Goal: Task Accomplishment & Management: Use online tool/utility

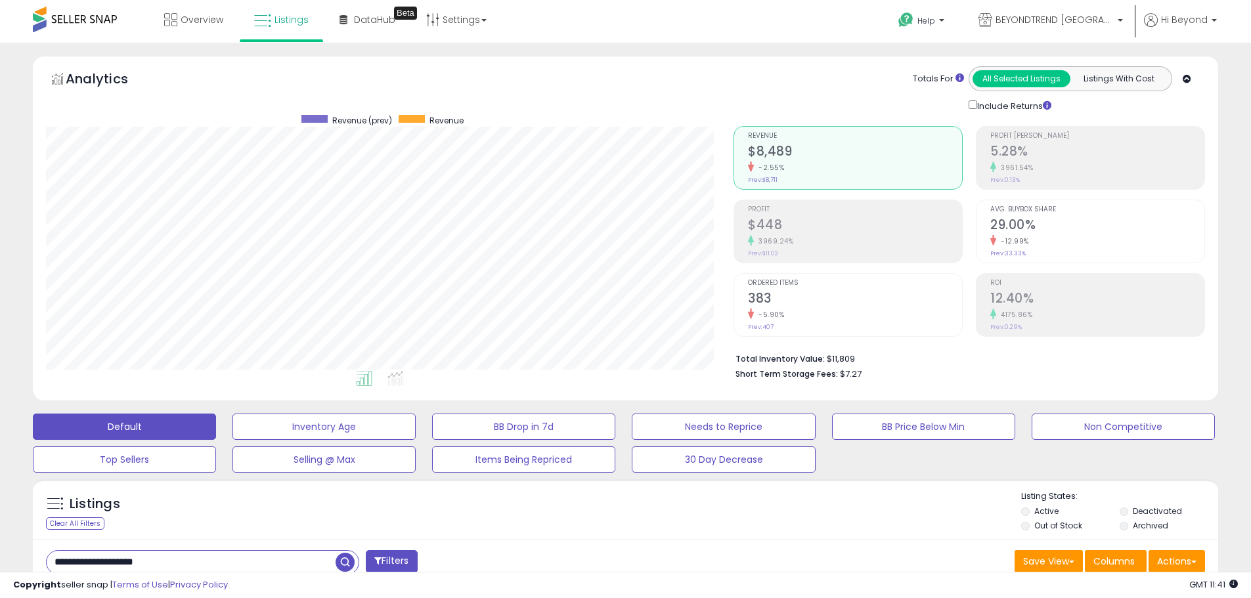
select select "**"
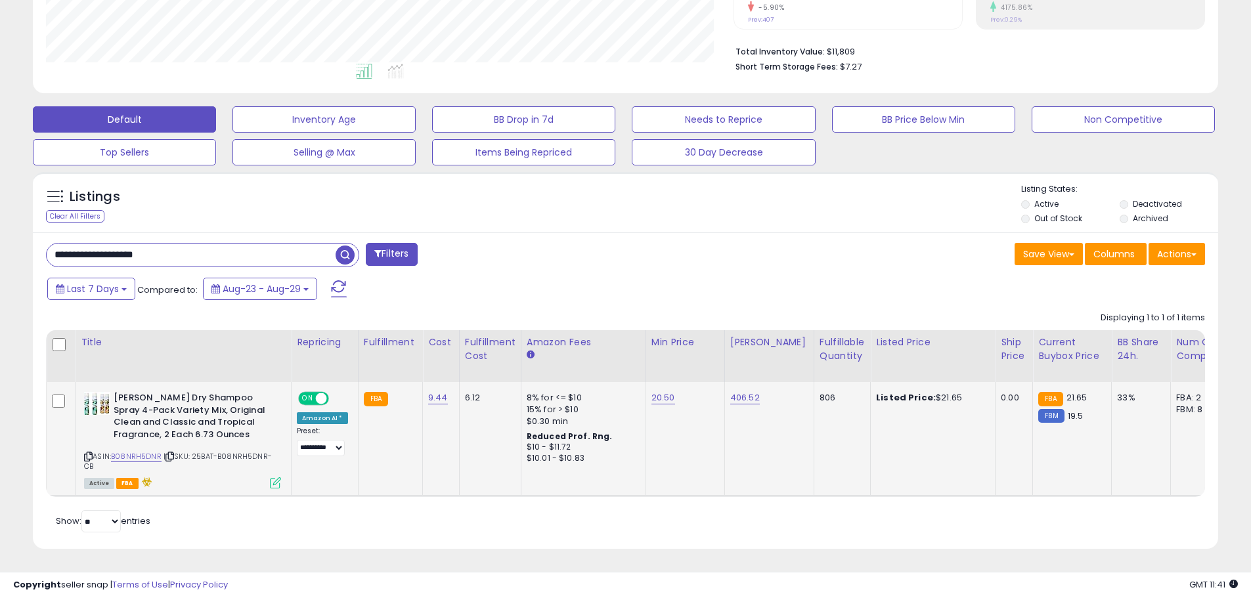
scroll to position [269, 688]
drag, startPoint x: 195, startPoint y: 242, endPoint x: 45, endPoint y: 257, distance: 150.4
click at [45, 257] on div "**********" at bounding box center [331, 256] width 590 height 26
paste input "*"
type input "**********"
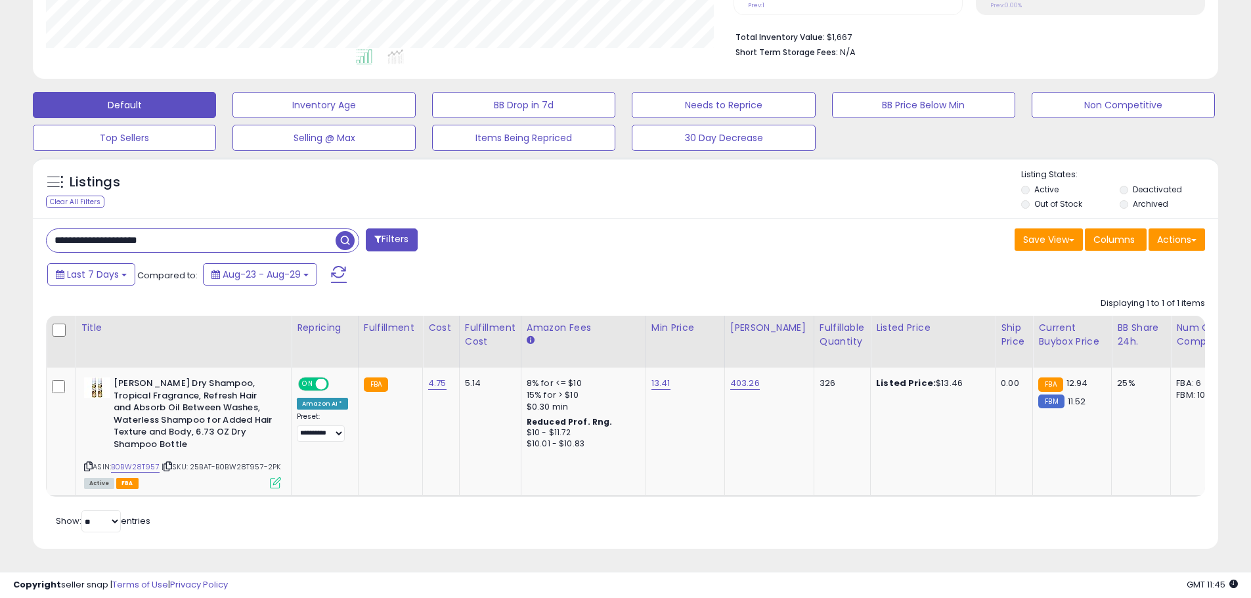
scroll to position [334, 0]
click at [657, 377] on link "13.41" at bounding box center [661, 383] width 19 height 13
drag, startPoint x: 612, startPoint y: 336, endPoint x: 541, endPoint y: 342, distance: 71.2
click at [541, 342] on table "Title Repricing" at bounding box center [992, 406] width 1892 height 181
type input "*****"
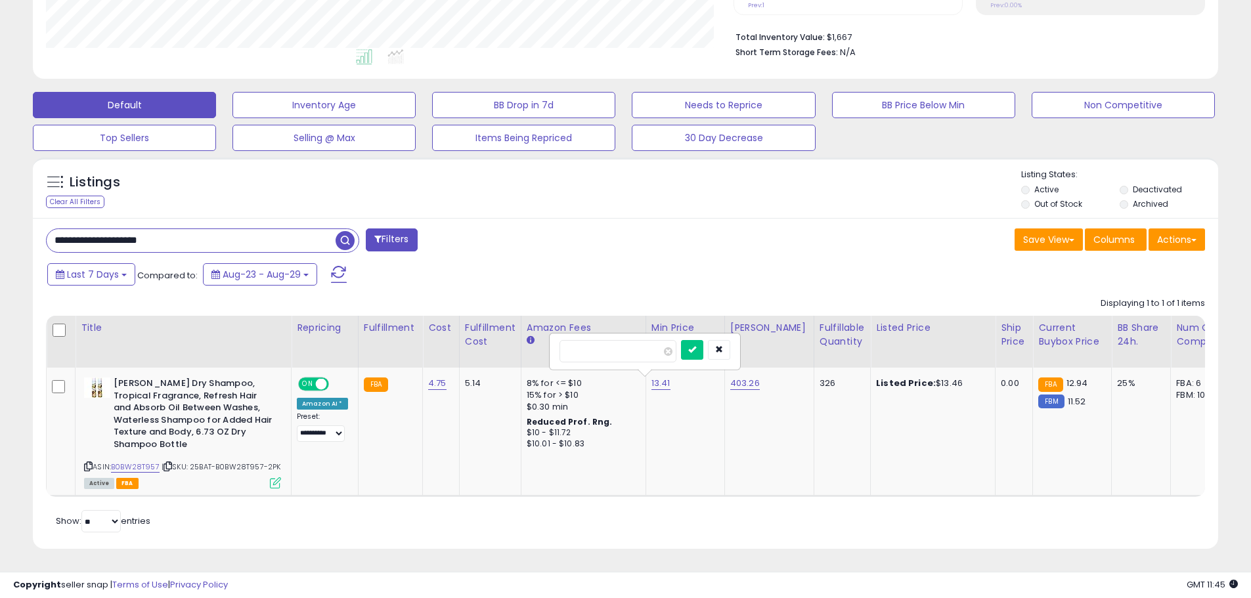
click button "submit" at bounding box center [692, 350] width 22 height 20
drag, startPoint x: 194, startPoint y: 233, endPoint x: 49, endPoint y: 247, distance: 145.9
click at [49, 247] on div "**********" at bounding box center [626, 384] width 1186 height 332
paste input "text"
type input "**********"
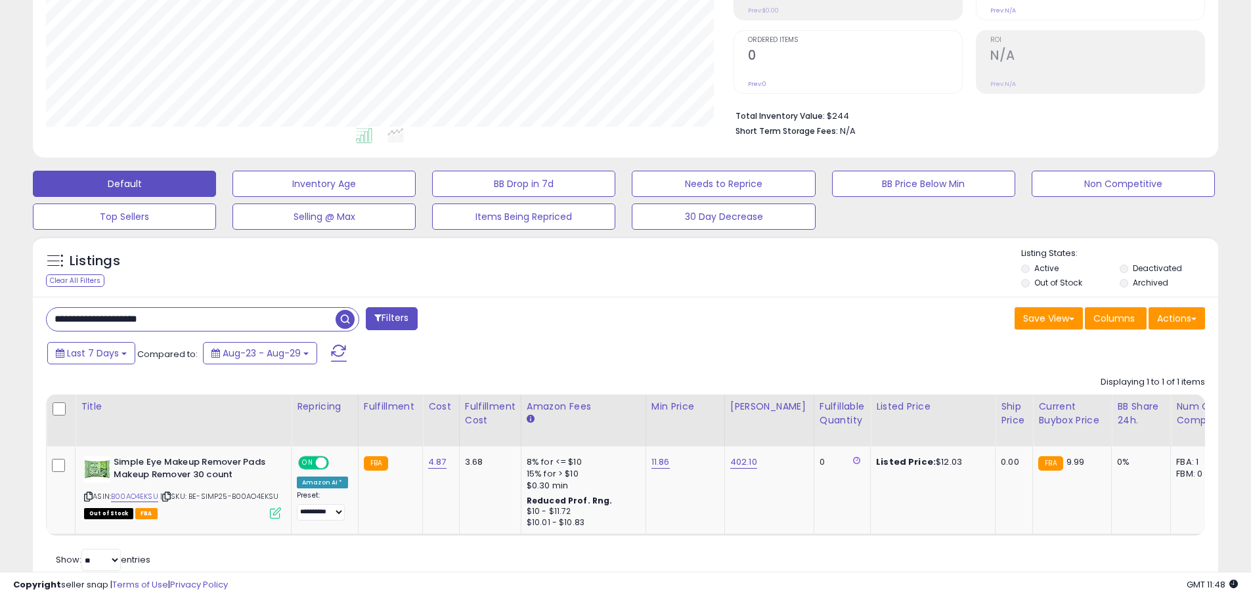
scroll to position [292, 0]
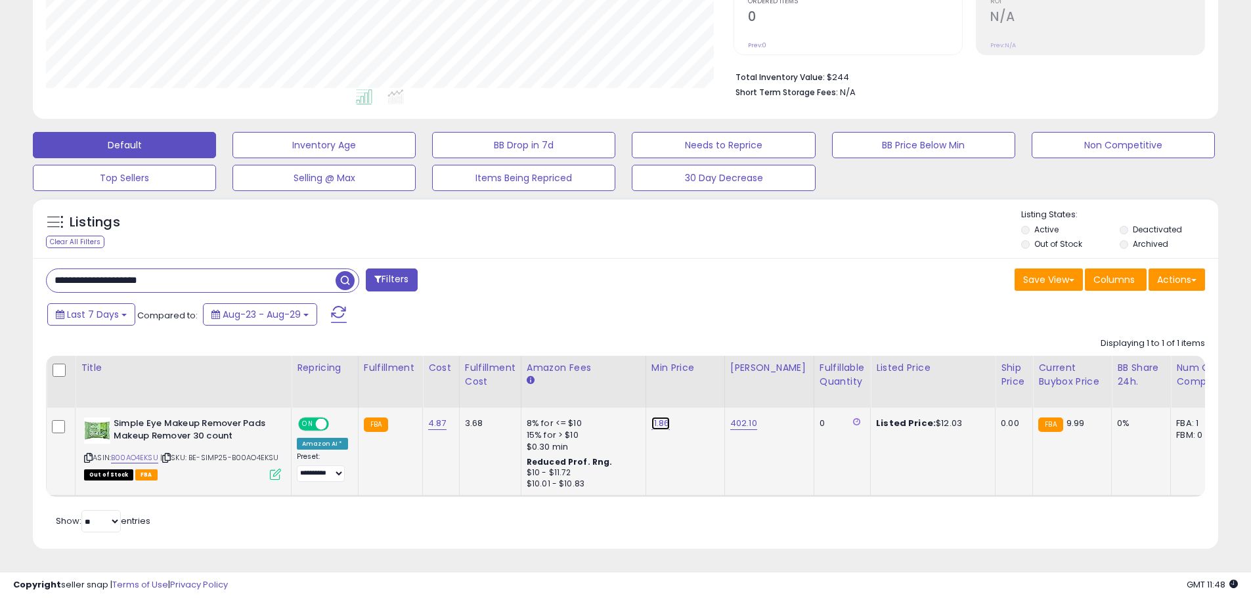
click at [655, 417] on link "11.86" at bounding box center [661, 423] width 18 height 13
drag, startPoint x: 602, startPoint y: 387, endPoint x: 551, endPoint y: 393, distance: 50.9
click at [551, 393] on div "*****" at bounding box center [644, 391] width 189 height 35
type input "*****"
click button "submit" at bounding box center [692, 390] width 22 height 20
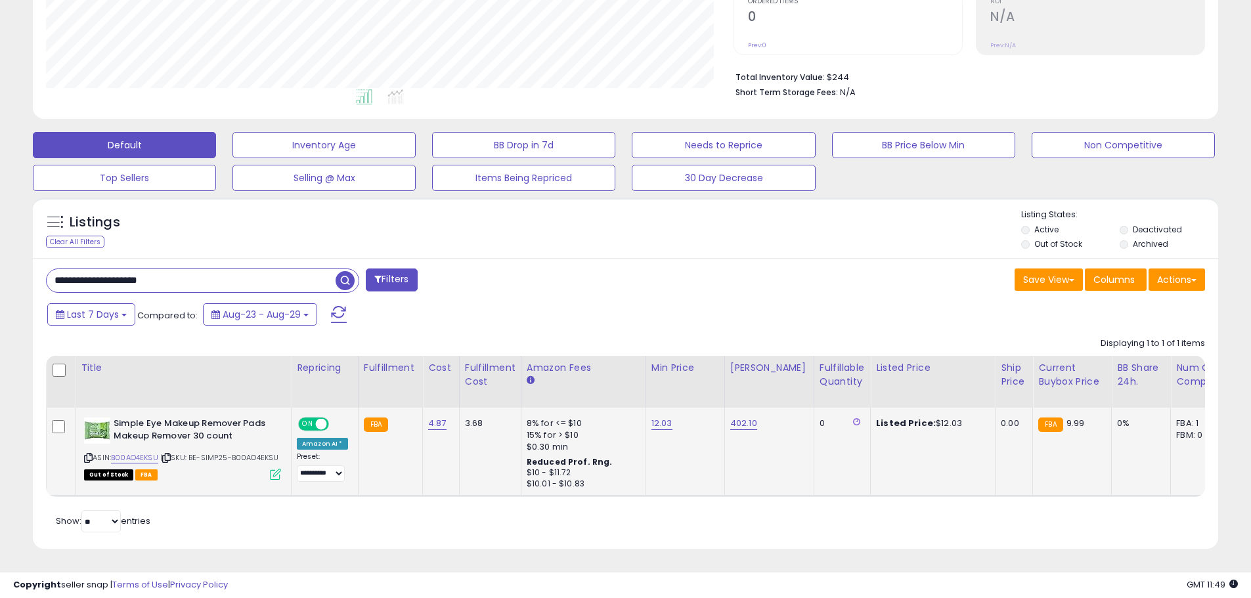
drag, startPoint x: 174, startPoint y: 277, endPoint x: 43, endPoint y: 288, distance: 131.8
click at [43, 288] on div "**********" at bounding box center [626, 404] width 1186 height 292
paste input "*****"
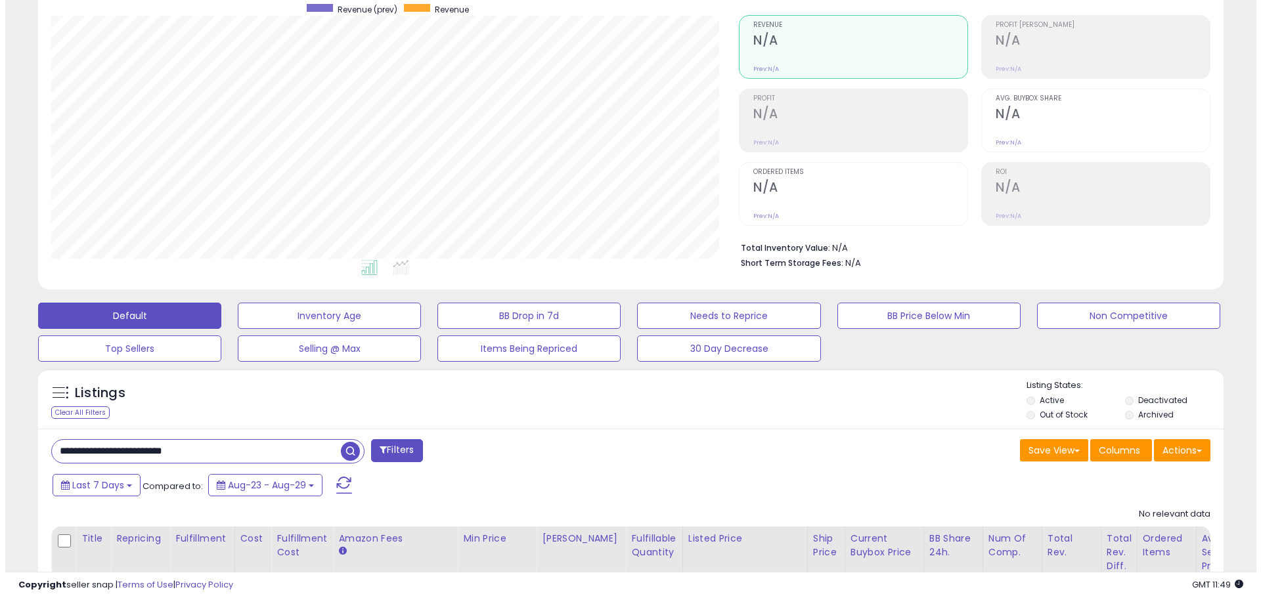
scroll to position [203, 0]
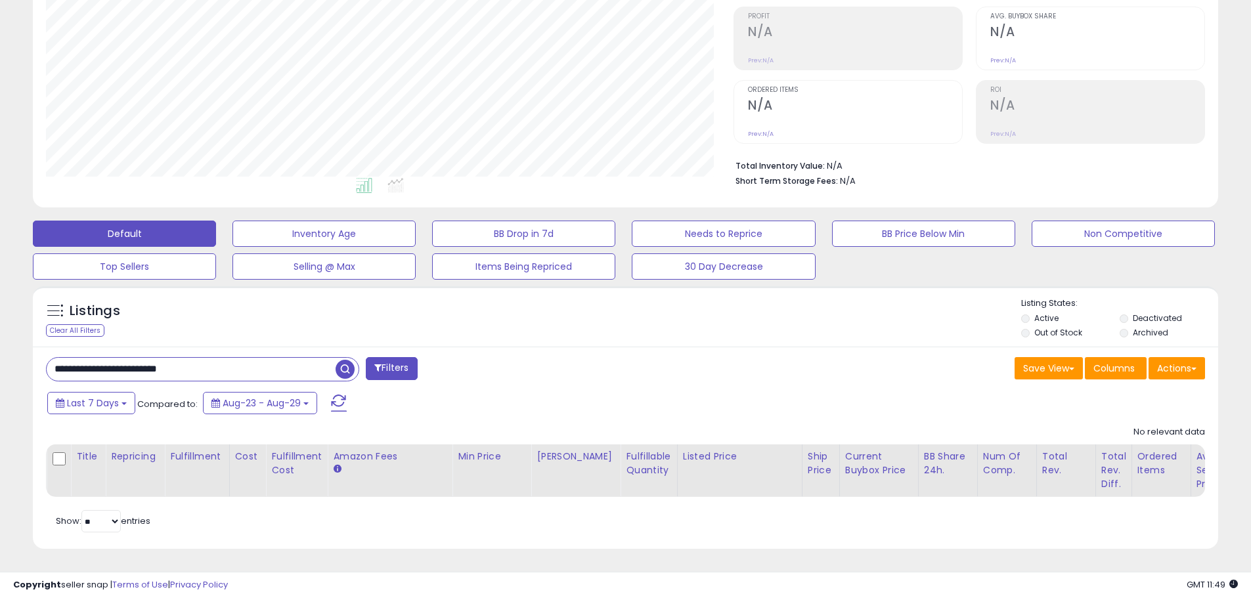
click at [1131, 313] on li "Deactivated" at bounding box center [1168, 320] width 97 height 14
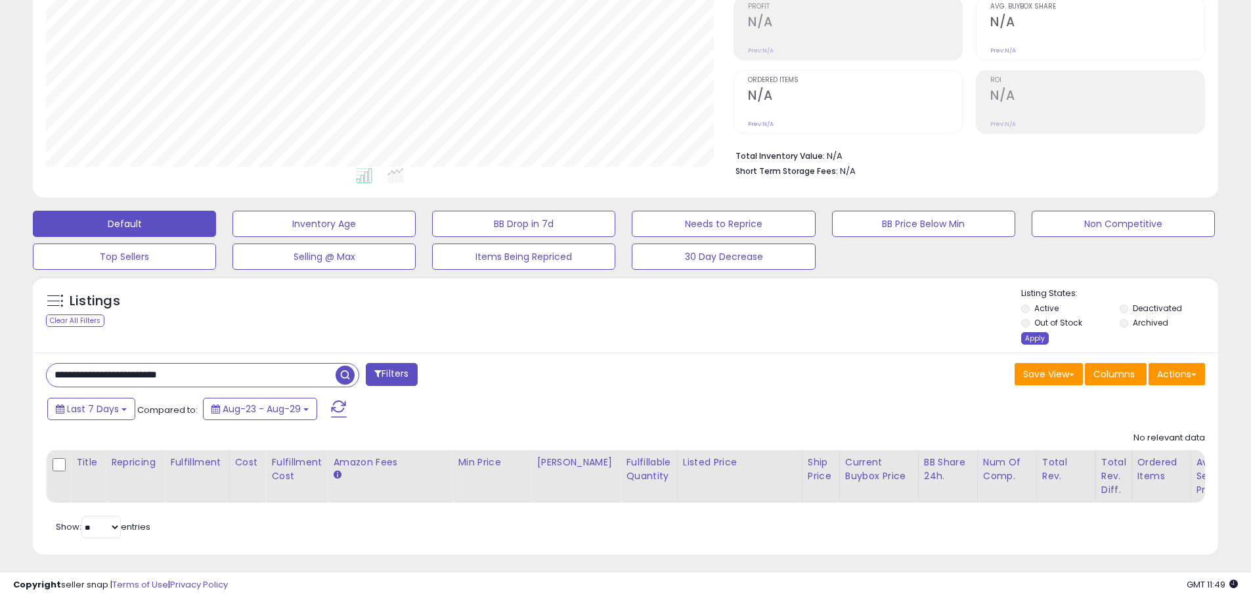
click at [1034, 342] on div "Apply" at bounding box center [1035, 338] width 28 height 12
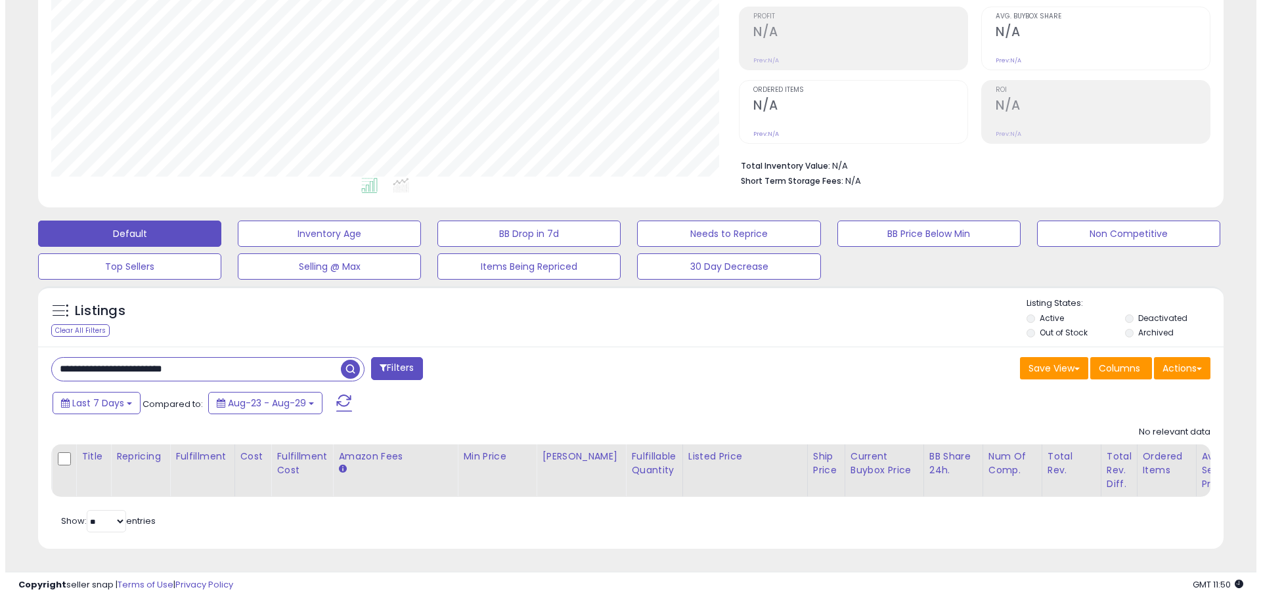
scroll to position [269, 688]
drag, startPoint x: 227, startPoint y: 353, endPoint x: 57, endPoint y: 372, distance: 170.5
click at [57, 372] on div "**********" at bounding box center [331, 370] width 590 height 26
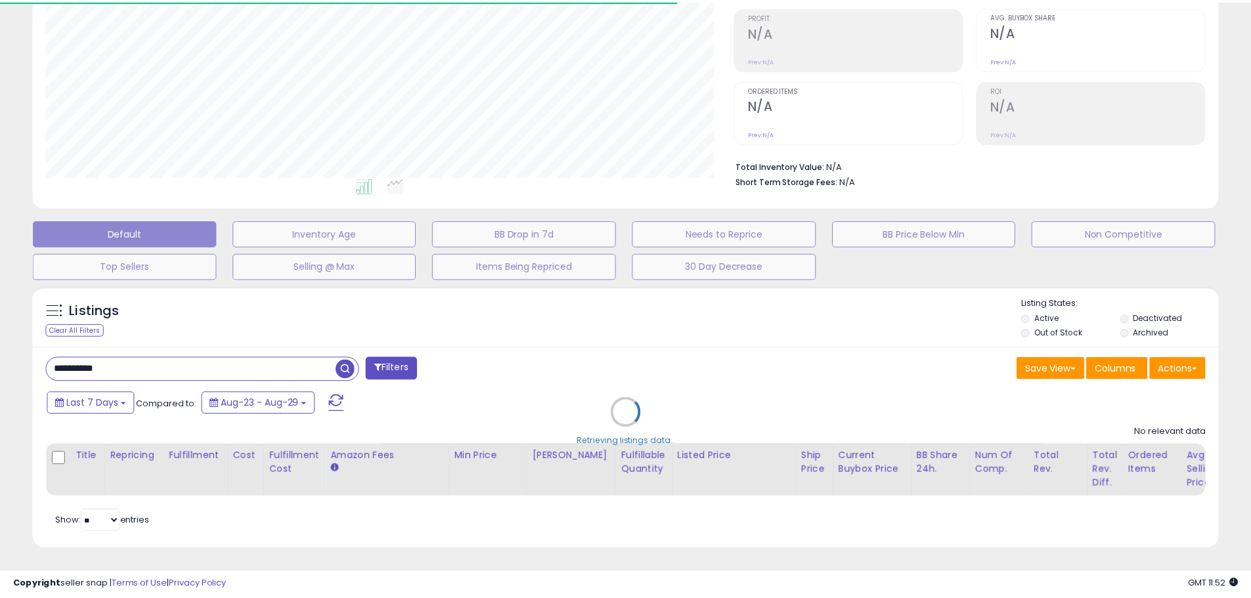
scroll to position [656541, 656122]
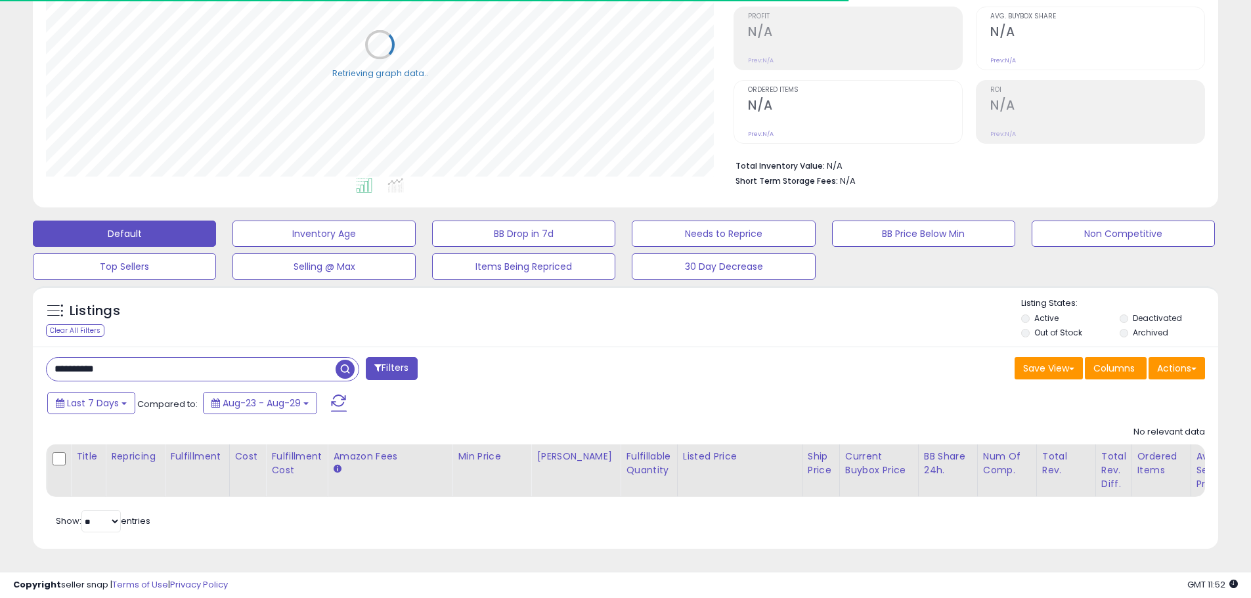
click at [153, 363] on input "*********" at bounding box center [191, 369] width 289 height 23
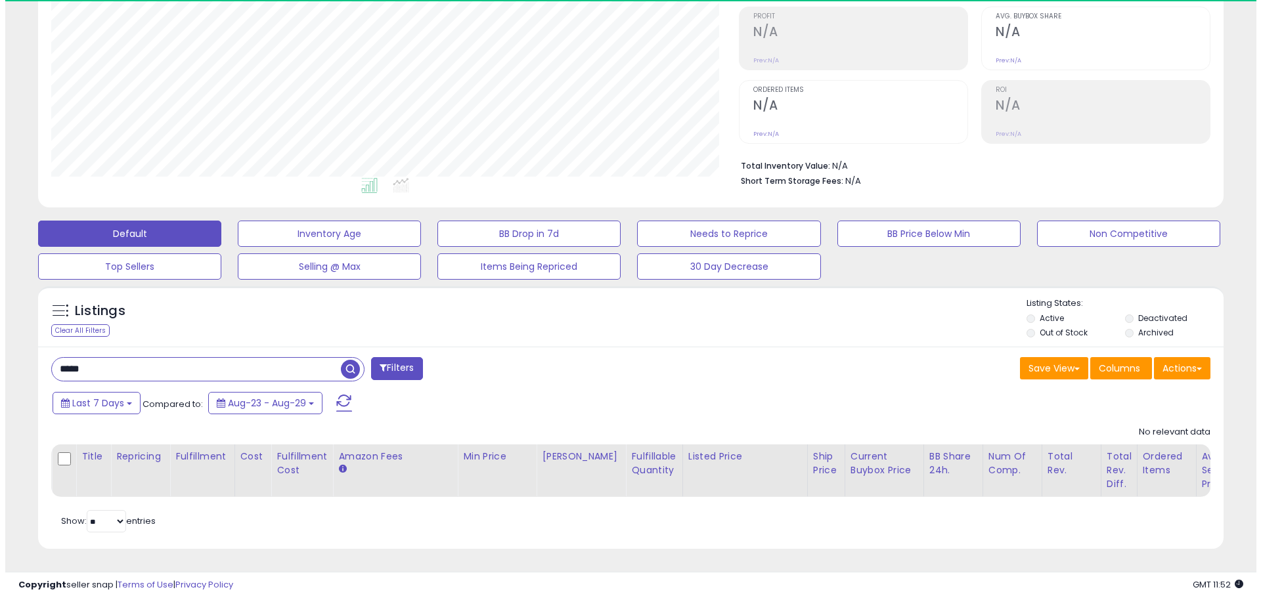
scroll to position [269, 688]
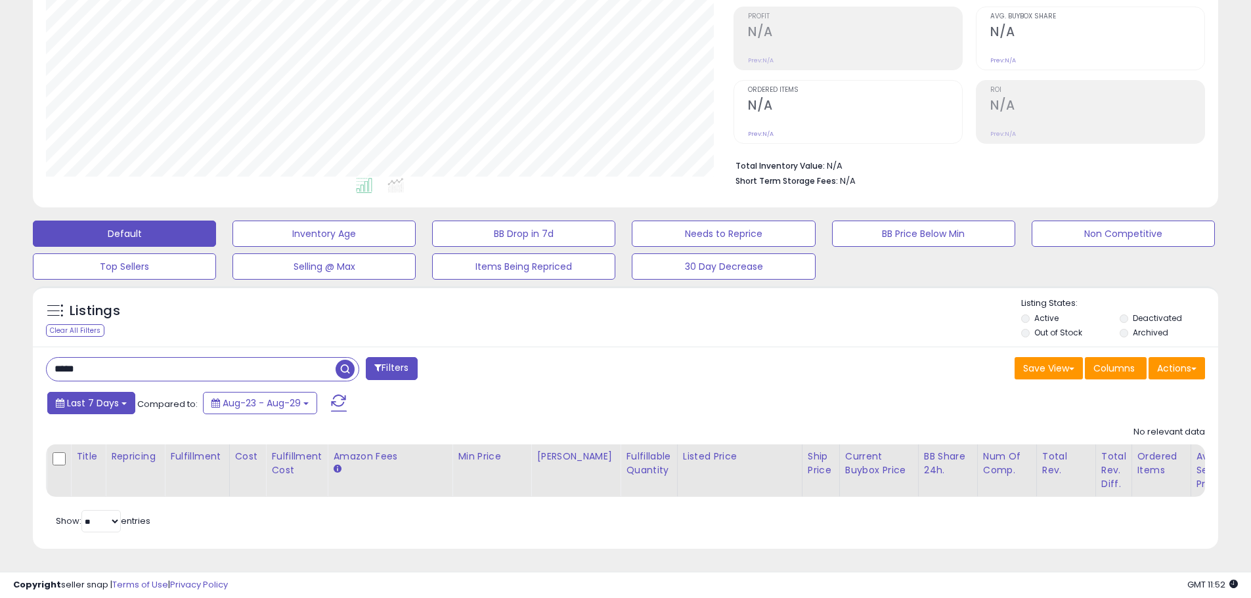
type input "*******"
click at [401, 357] on button "Filters" at bounding box center [391, 368] width 51 height 23
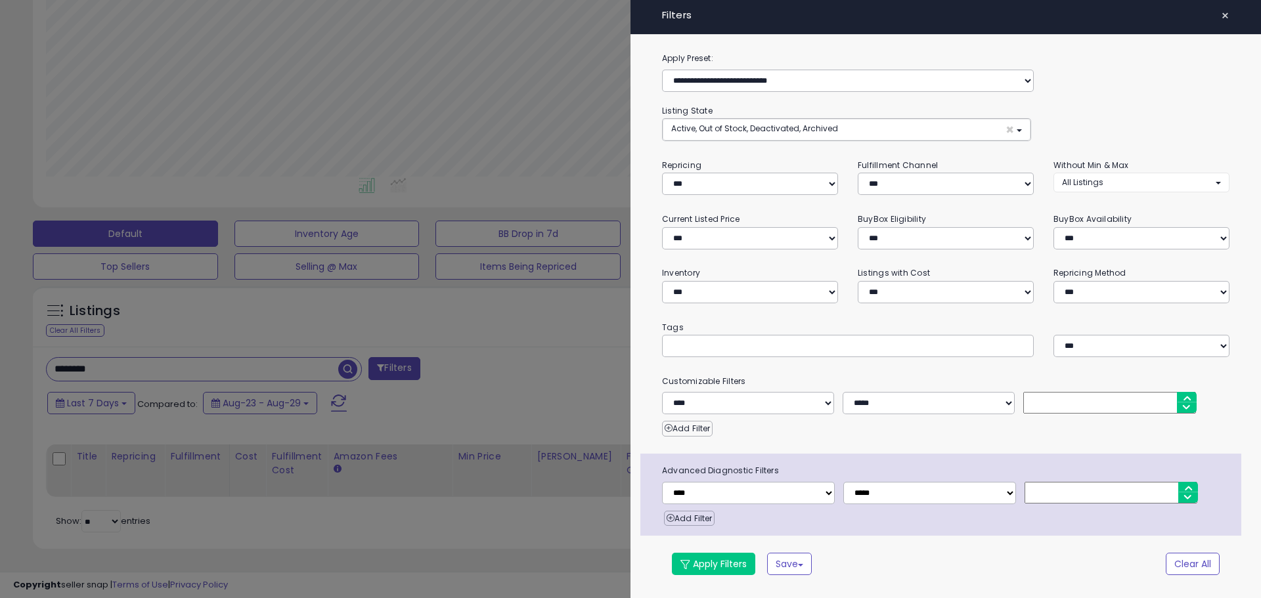
click at [446, 429] on div at bounding box center [630, 299] width 1261 height 598
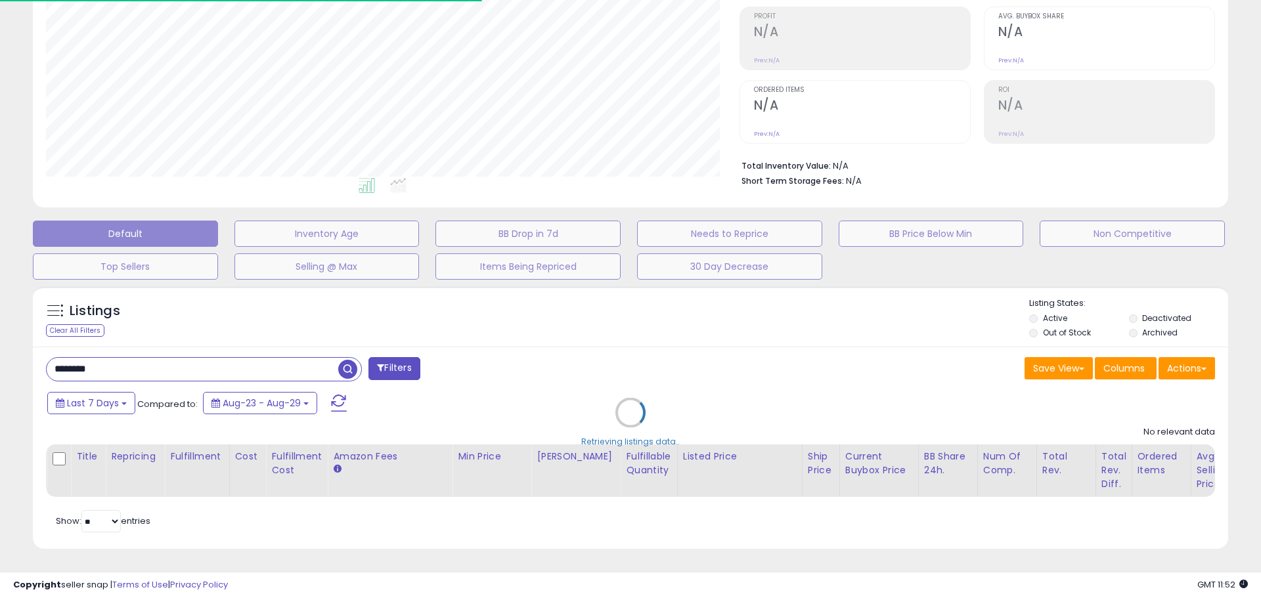
click at [350, 364] on div "Retrieving listings data.." at bounding box center [630, 423] width 1215 height 286
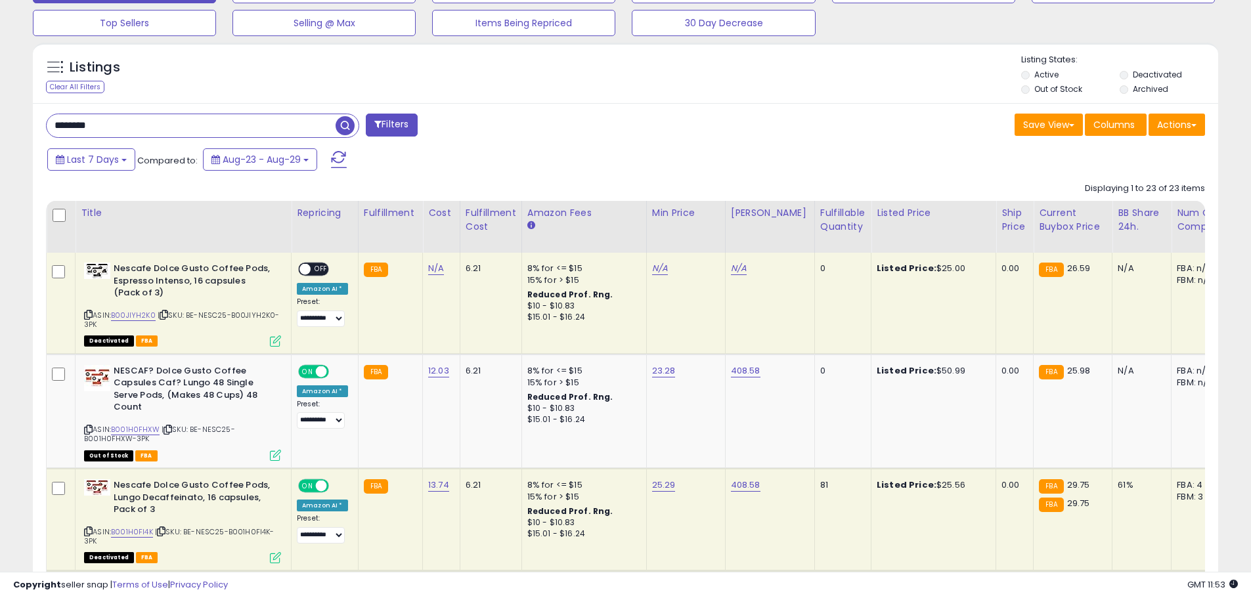
scroll to position [466, 0]
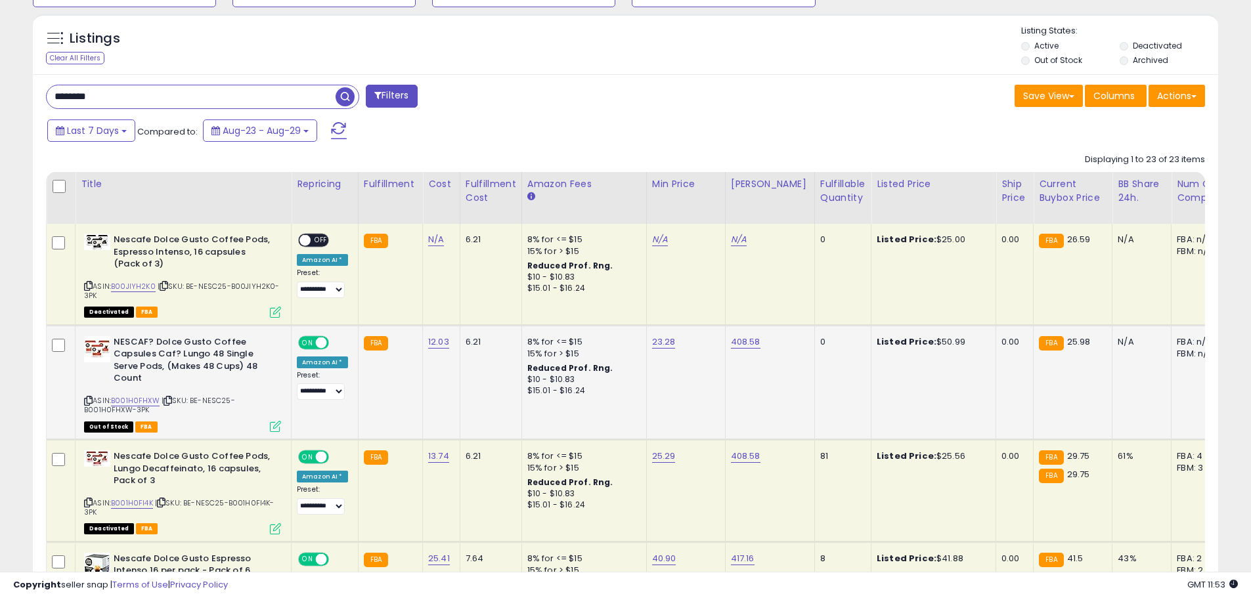
click at [322, 344] on span at bounding box center [321, 342] width 11 height 11
click at [324, 458] on span at bounding box center [321, 457] width 11 height 11
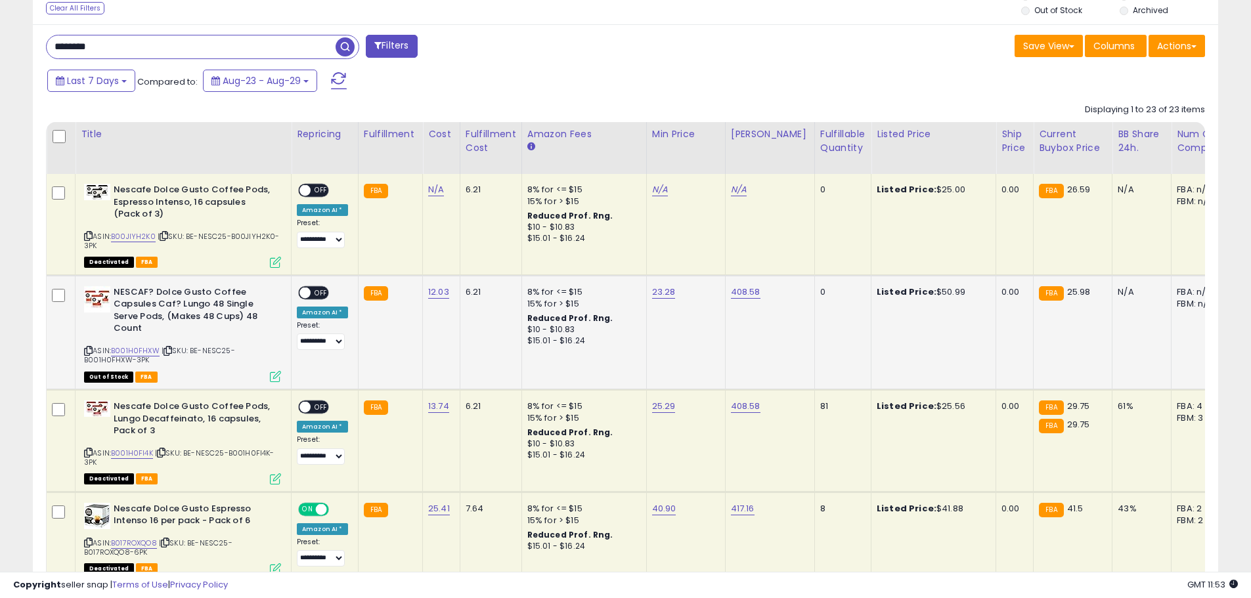
scroll to position [663, 0]
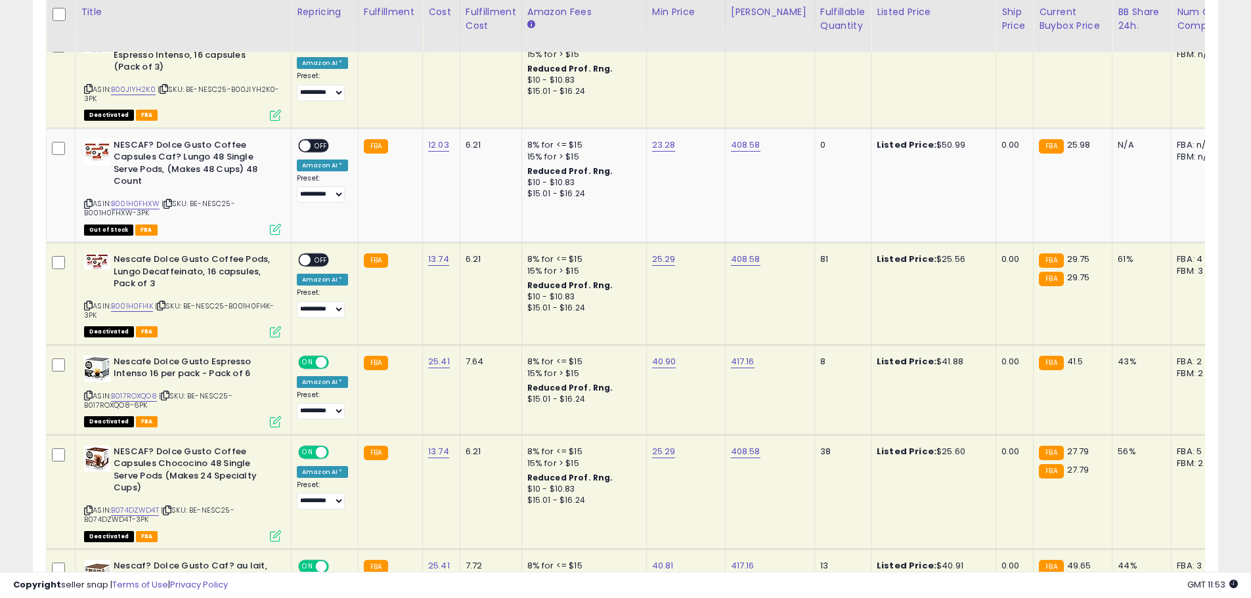
click at [321, 363] on span at bounding box center [321, 362] width 11 height 11
click at [322, 454] on span at bounding box center [321, 452] width 11 height 11
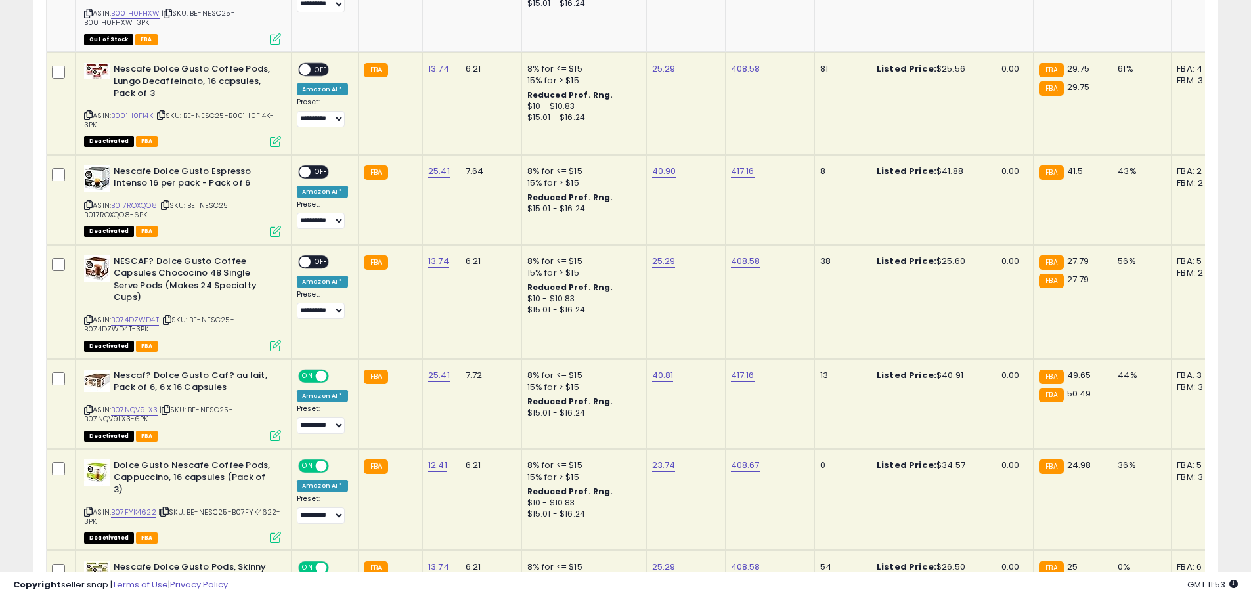
scroll to position [860, 0]
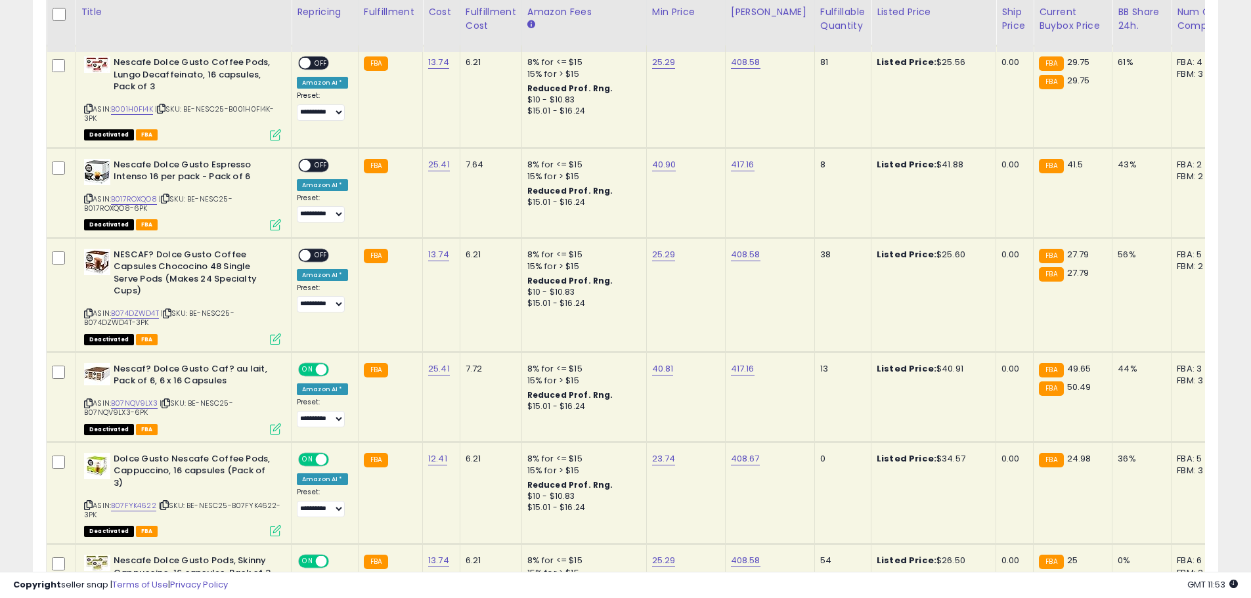
click at [328, 368] on span "OFF" at bounding box center [337, 369] width 21 height 11
click at [319, 370] on span at bounding box center [321, 369] width 11 height 11
click at [322, 459] on span at bounding box center [321, 459] width 11 height 11
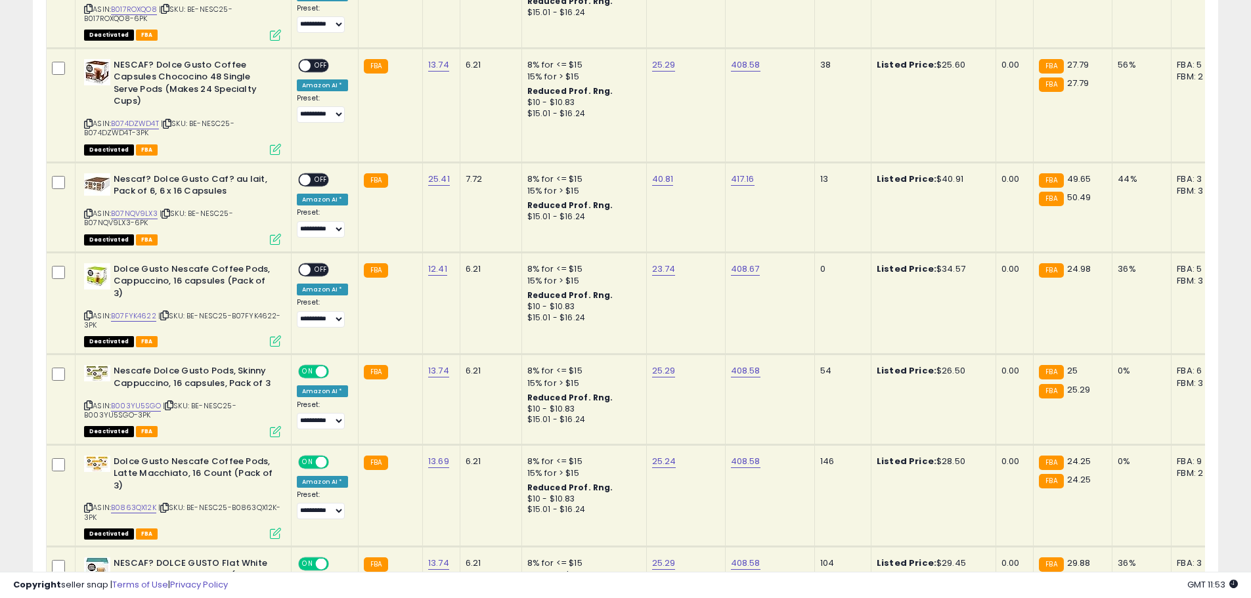
scroll to position [1057, 0]
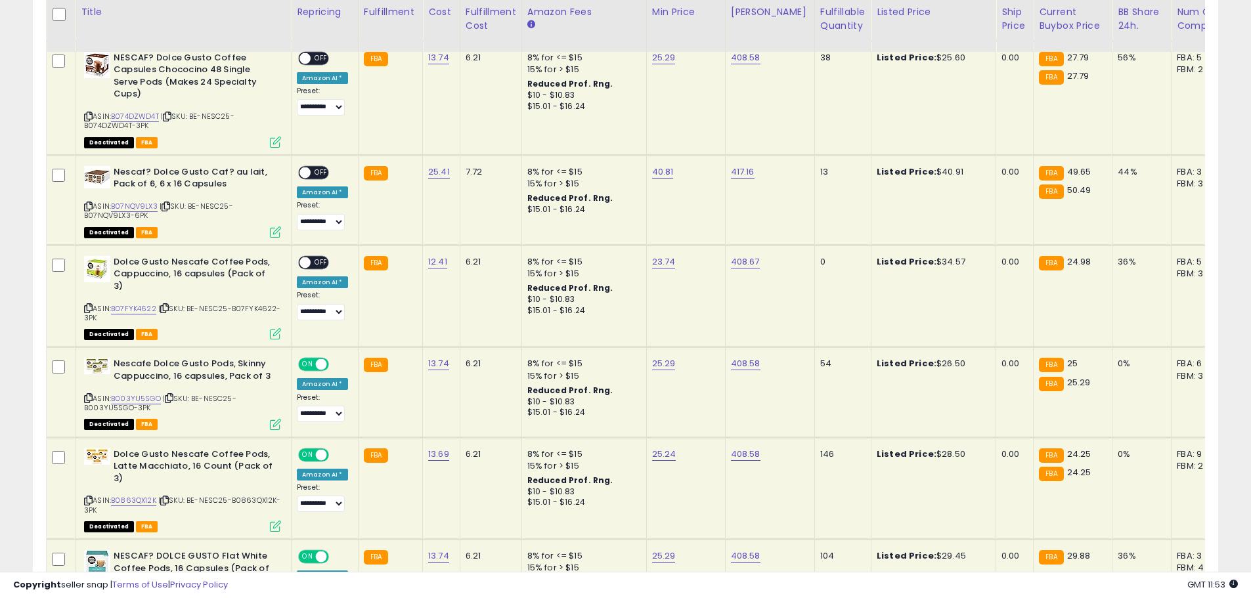
click at [320, 363] on span at bounding box center [321, 364] width 11 height 11
click at [324, 456] on span at bounding box center [321, 454] width 11 height 11
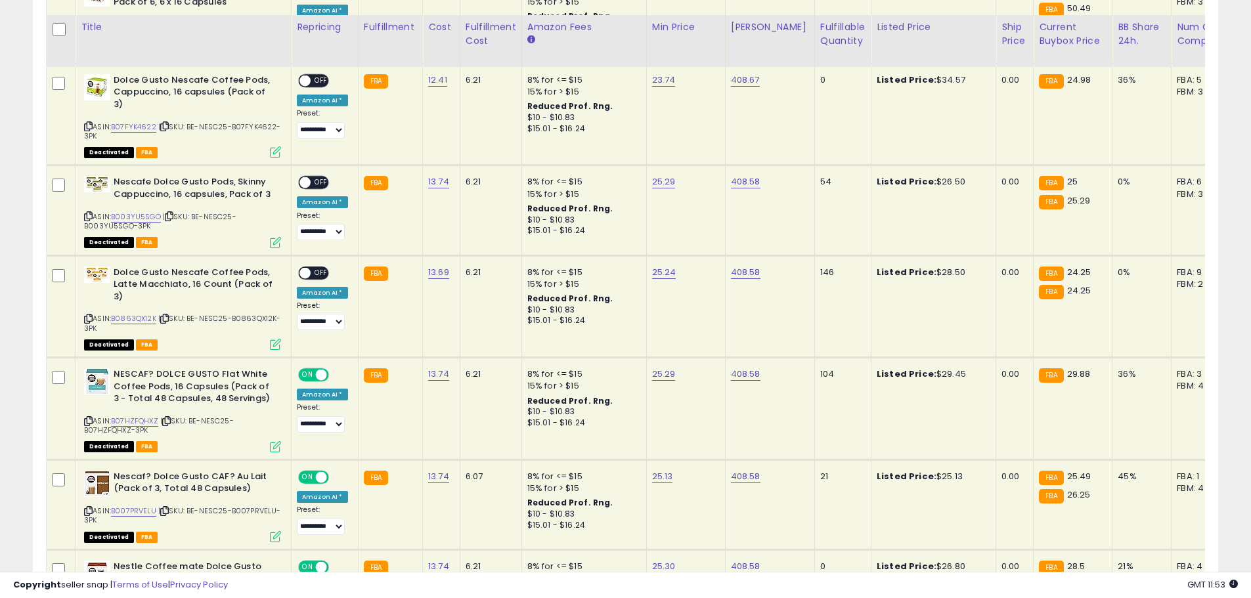
scroll to position [1254, 0]
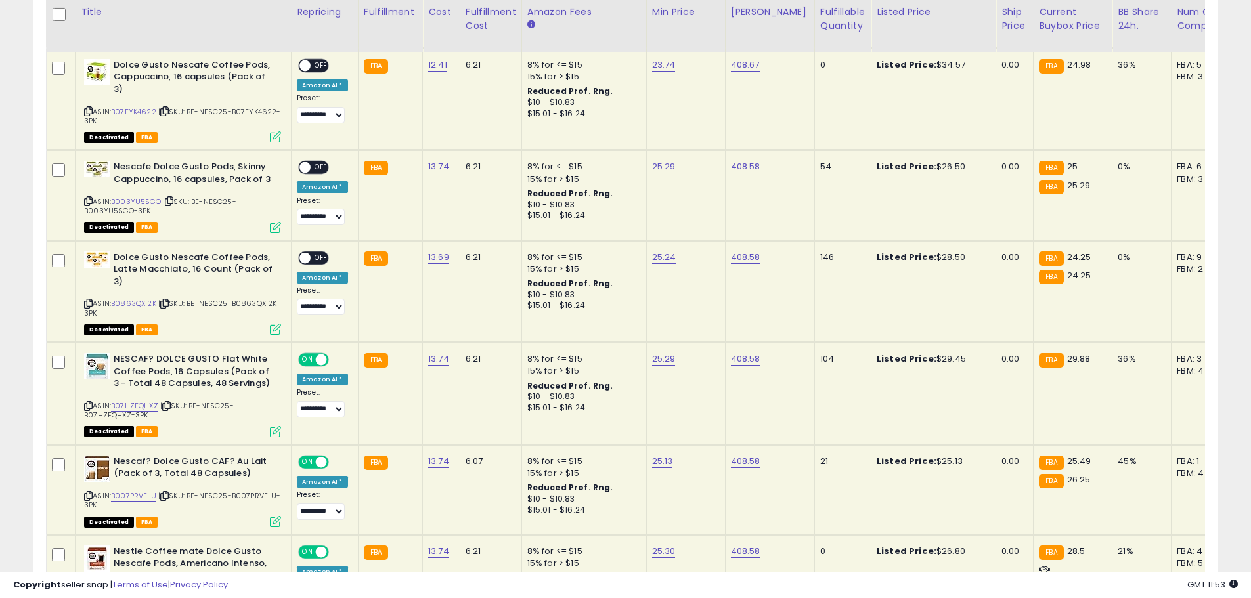
click at [321, 360] on span at bounding box center [321, 360] width 11 height 11
click at [325, 461] on span at bounding box center [321, 461] width 11 height 11
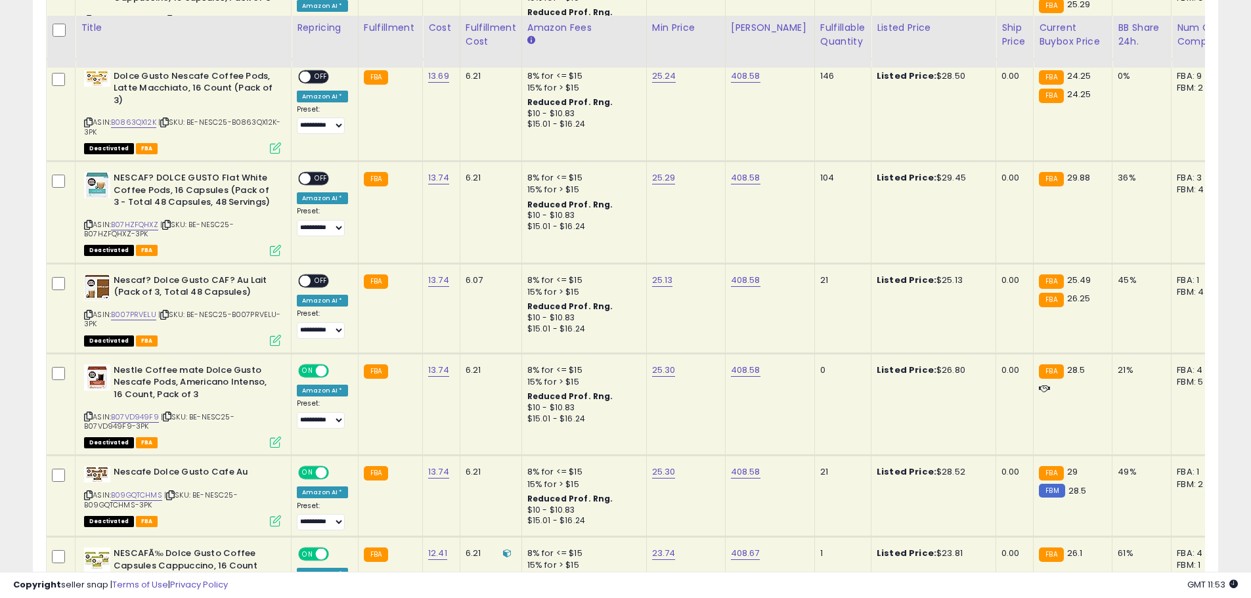
scroll to position [1451, 0]
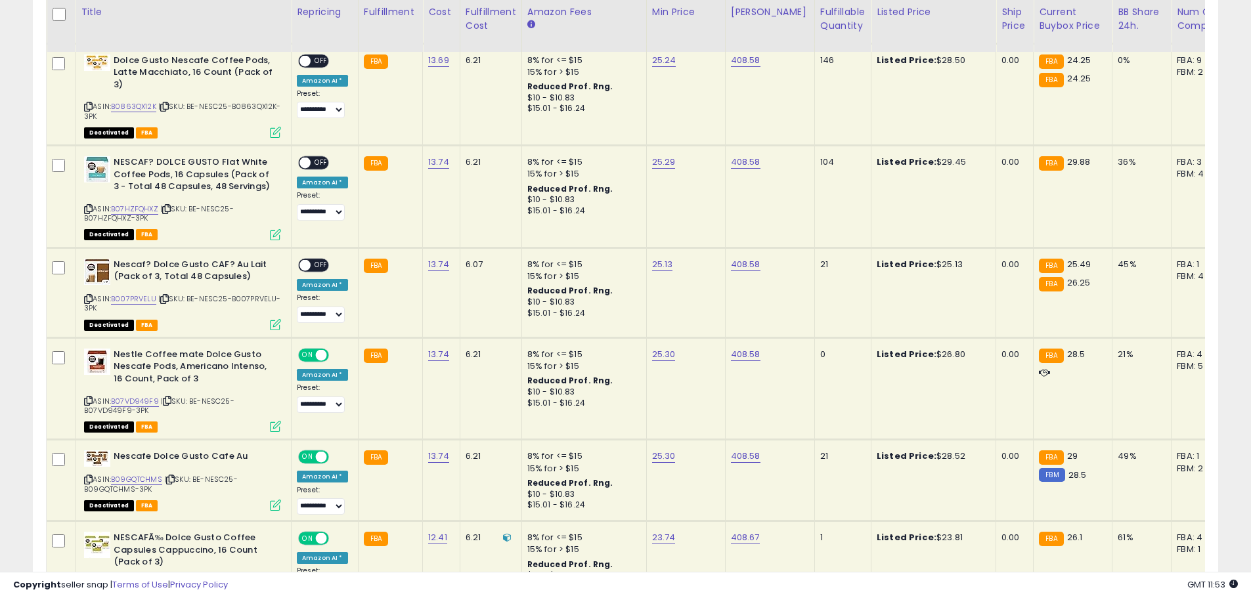
click at [325, 355] on span at bounding box center [321, 354] width 11 height 11
click at [326, 460] on span at bounding box center [321, 457] width 11 height 11
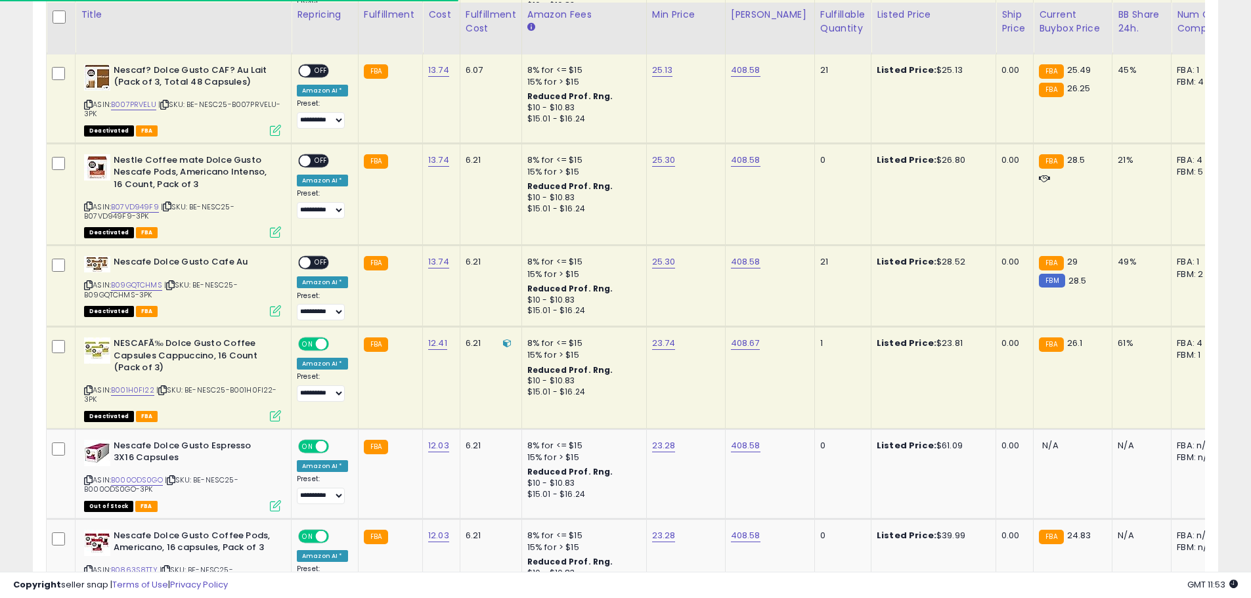
scroll to position [1648, 0]
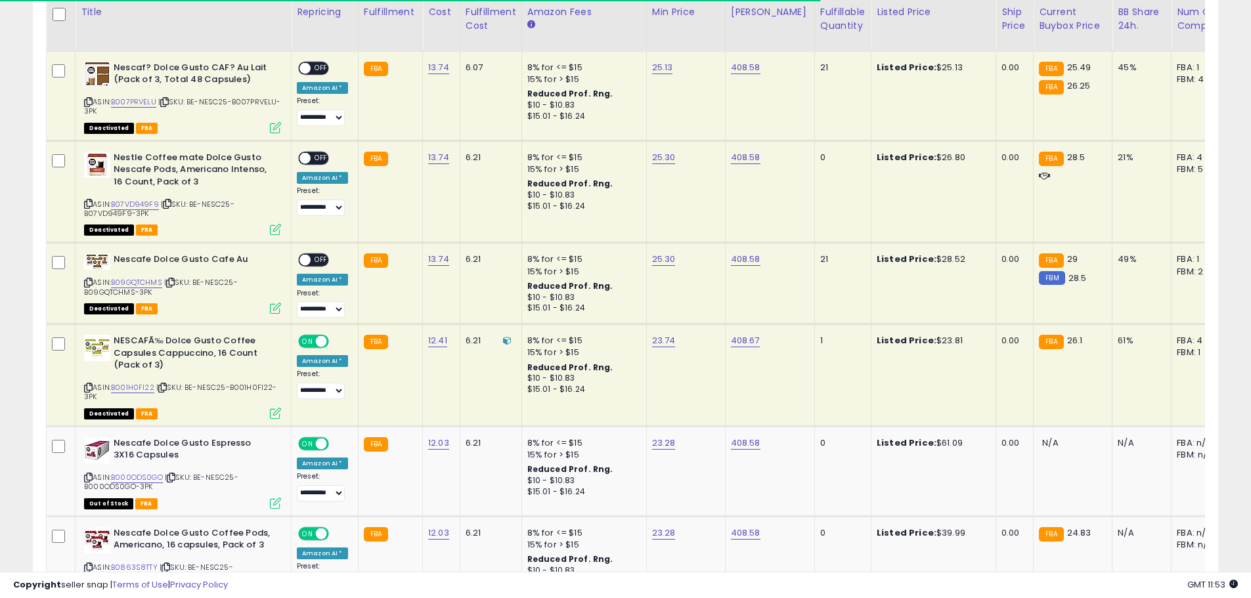
click at [313, 340] on span "ON" at bounding box center [308, 341] width 16 height 11
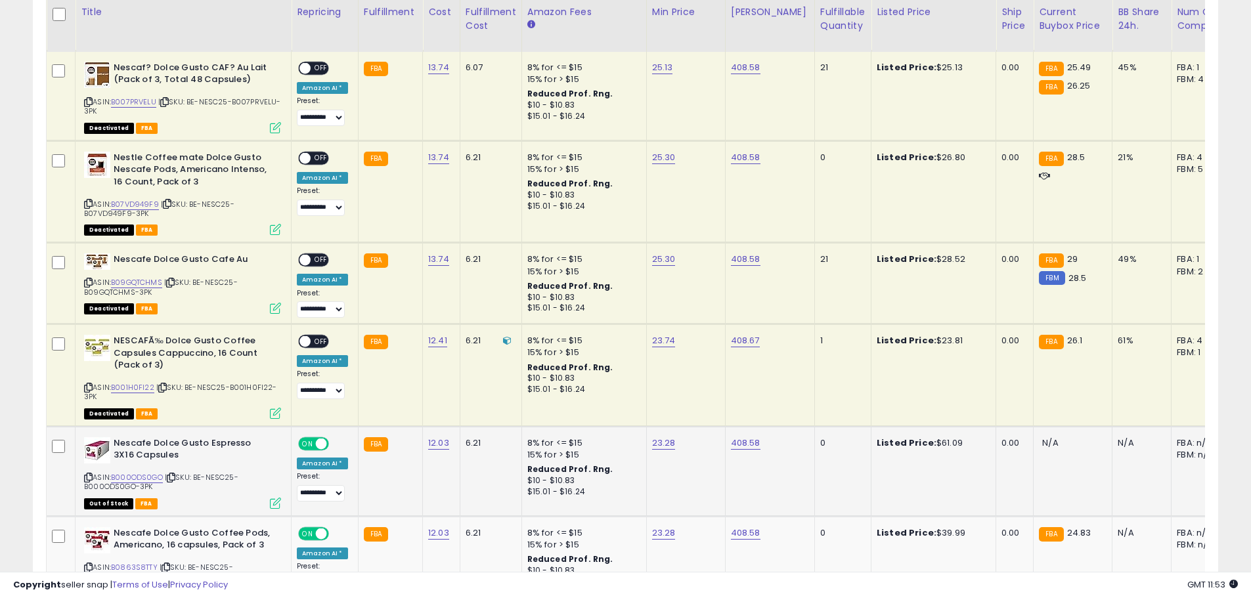
click at [318, 445] on span at bounding box center [321, 443] width 11 height 11
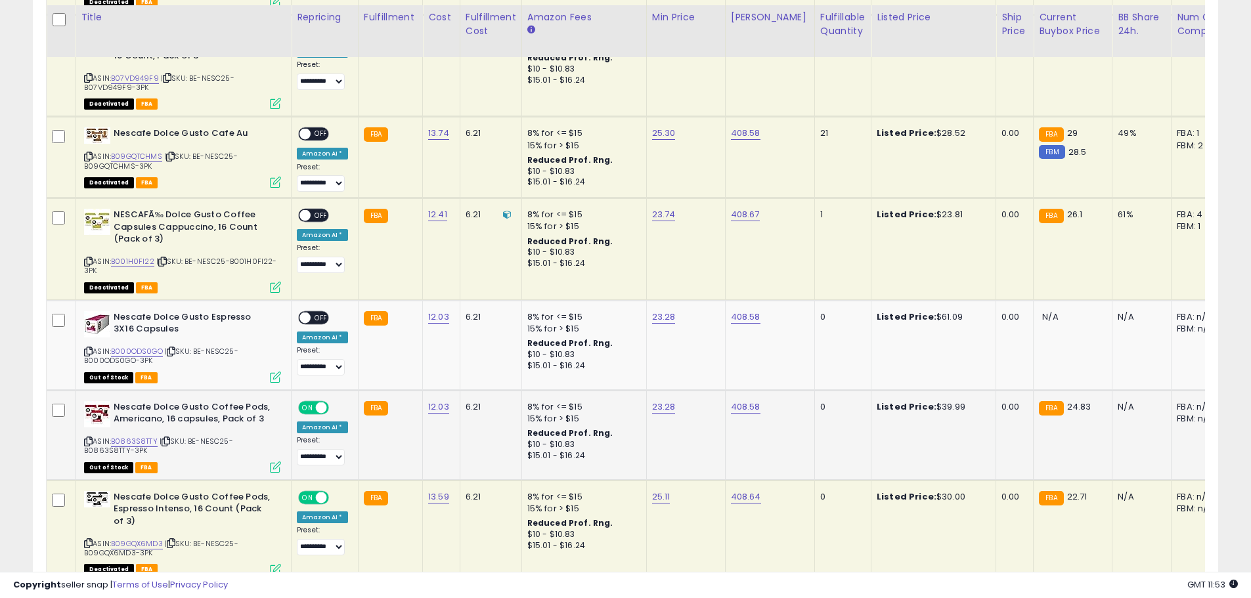
scroll to position [1779, 0]
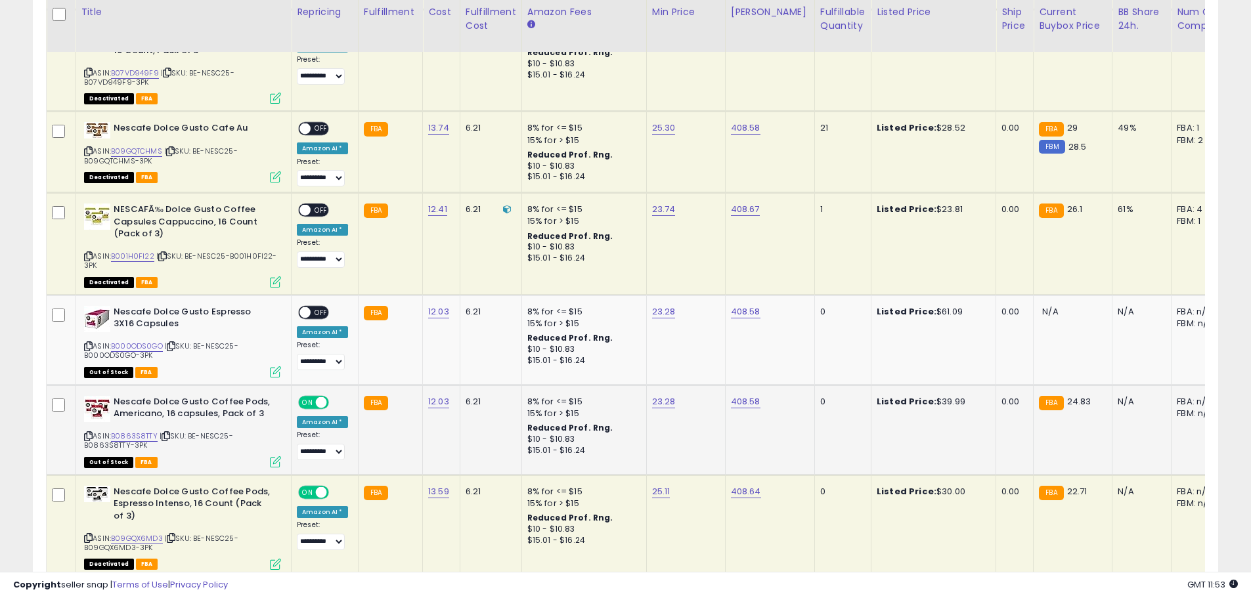
click at [321, 395] on td "**********" at bounding box center [325, 430] width 67 height 90
click at [321, 401] on span at bounding box center [321, 402] width 11 height 11
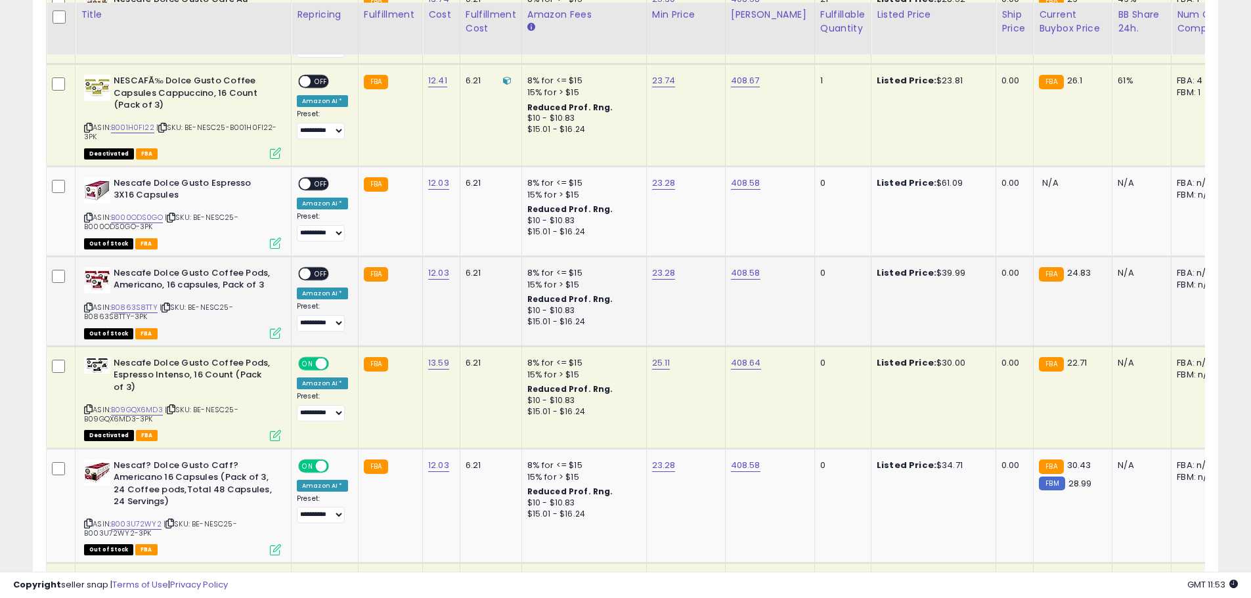
scroll to position [1911, 0]
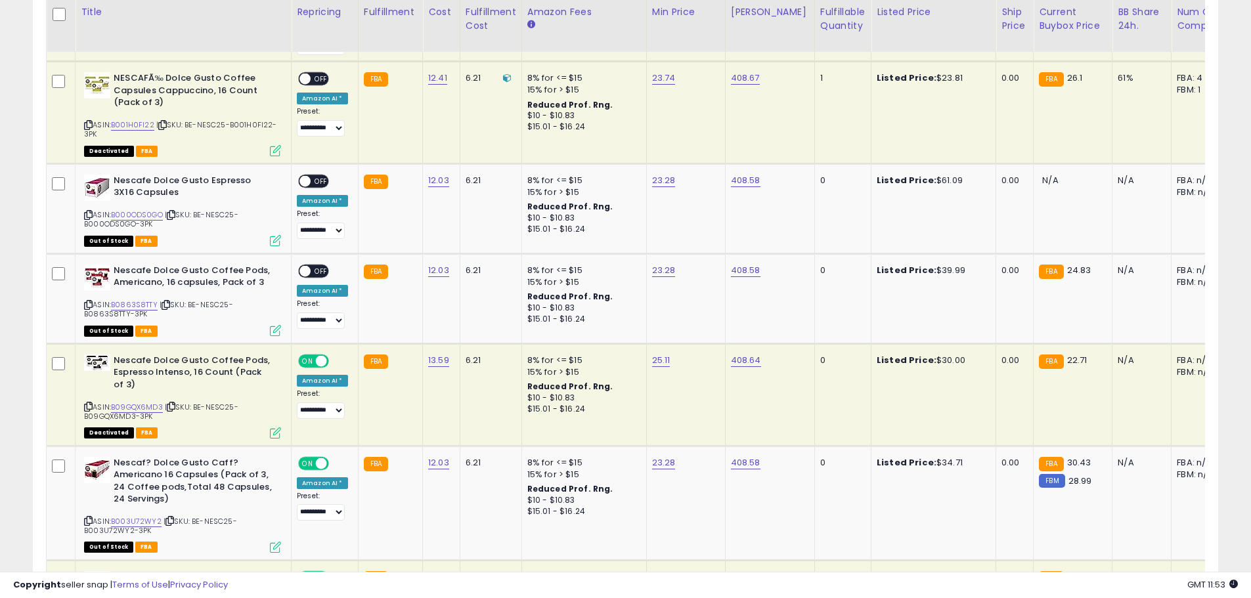
click at [321, 363] on span at bounding box center [321, 361] width 11 height 11
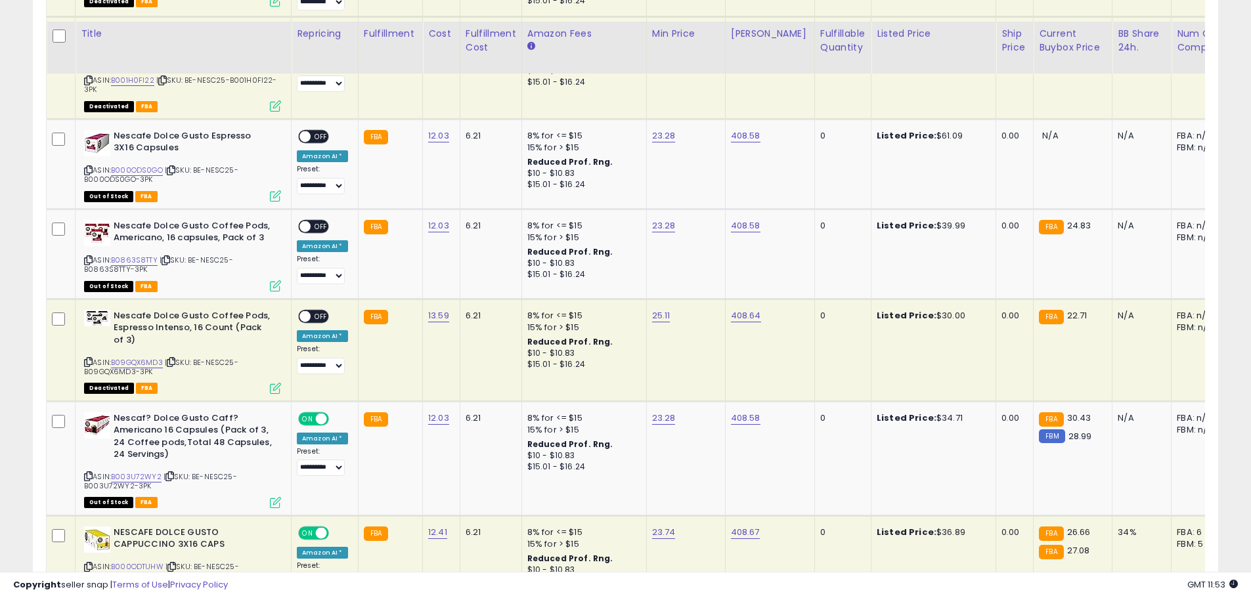
scroll to position [2042, 0]
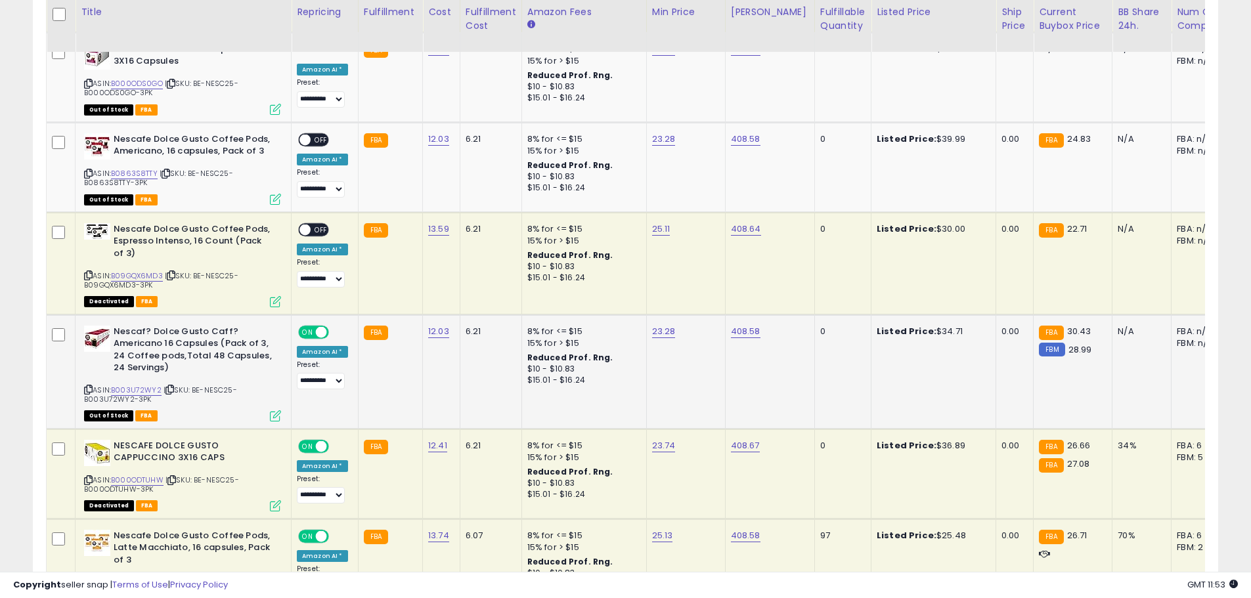
click at [320, 334] on span at bounding box center [321, 331] width 11 height 11
click at [320, 447] on span at bounding box center [321, 446] width 11 height 11
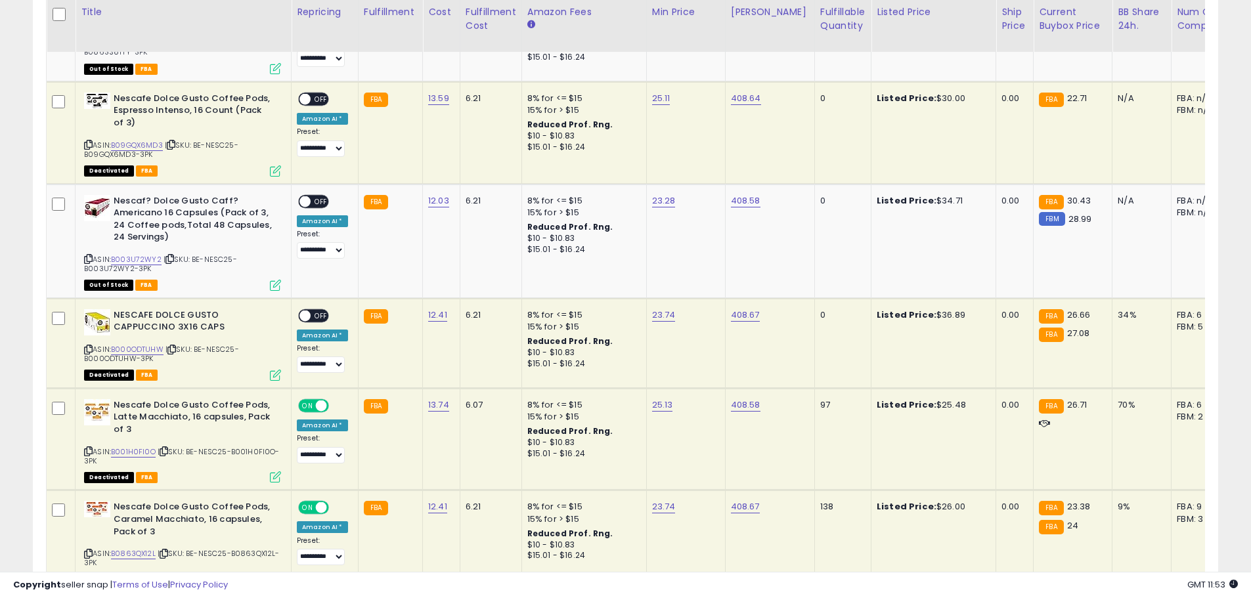
scroll to position [2173, 0]
click at [322, 406] on span at bounding box center [321, 404] width 11 height 11
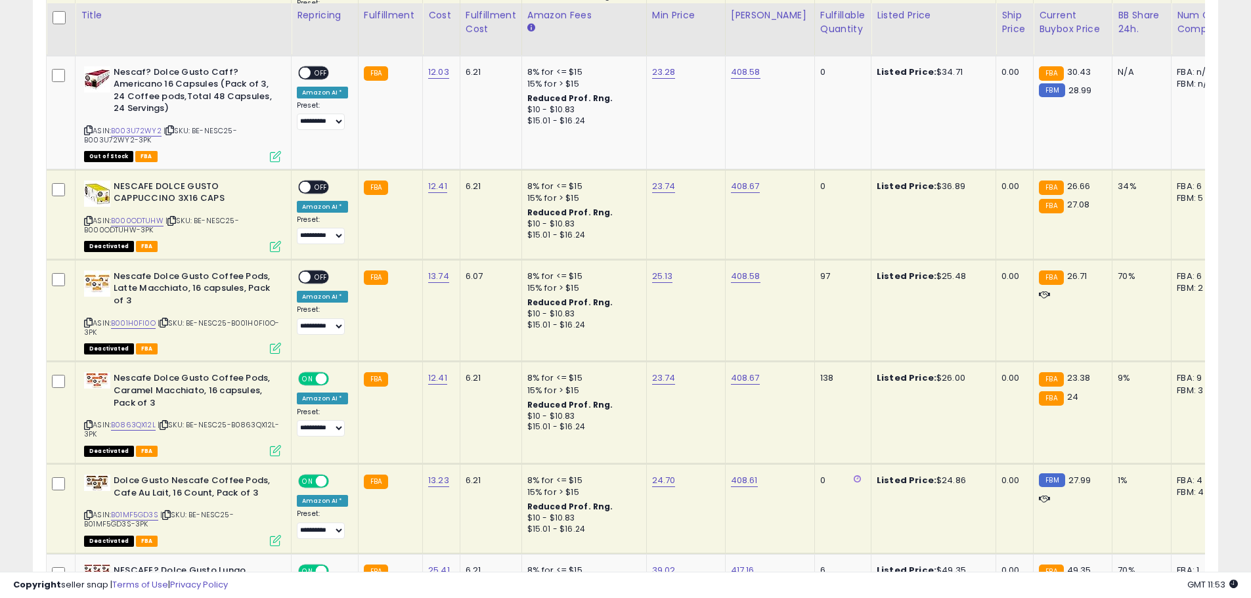
scroll to position [2305, 0]
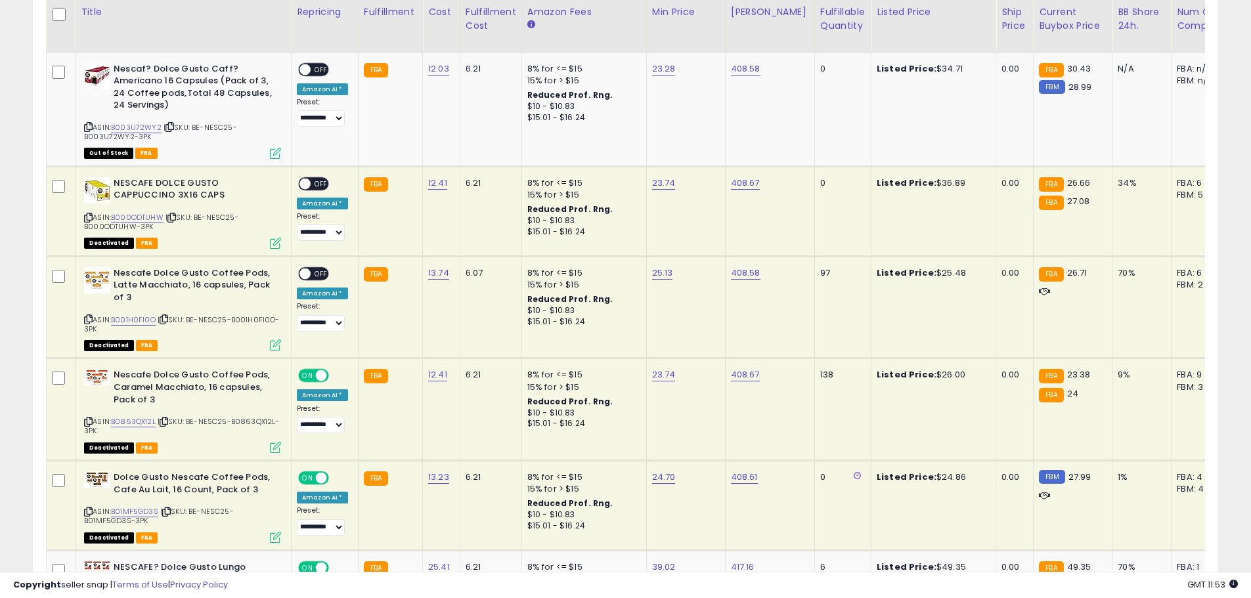
click at [317, 372] on span at bounding box center [321, 375] width 11 height 11
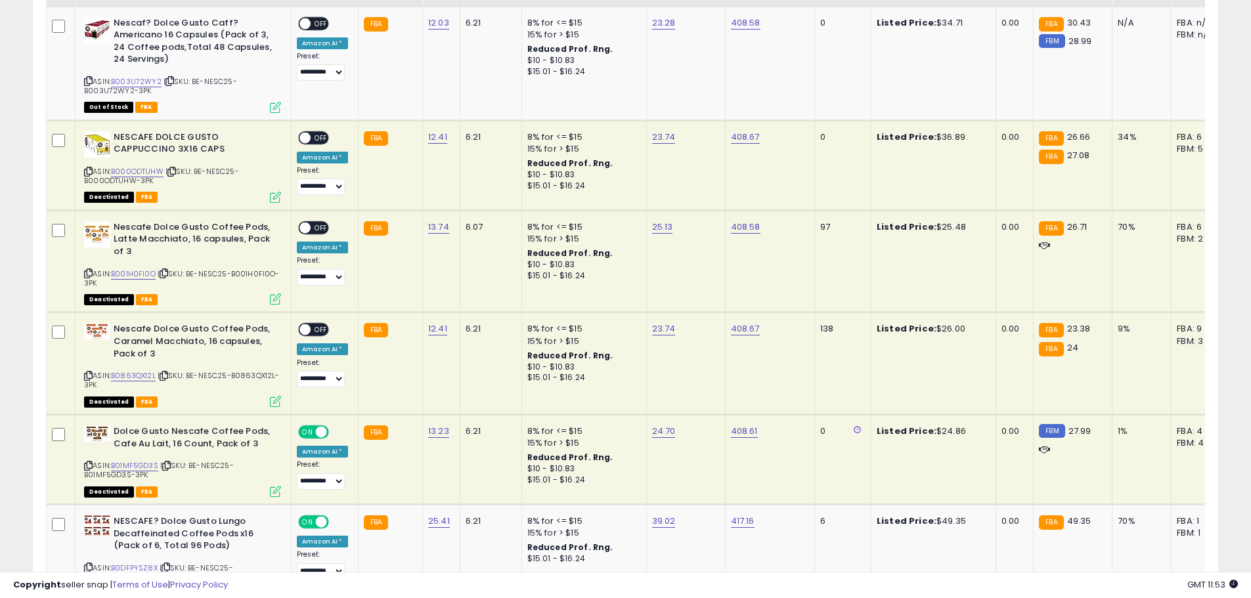
scroll to position [2436, 0]
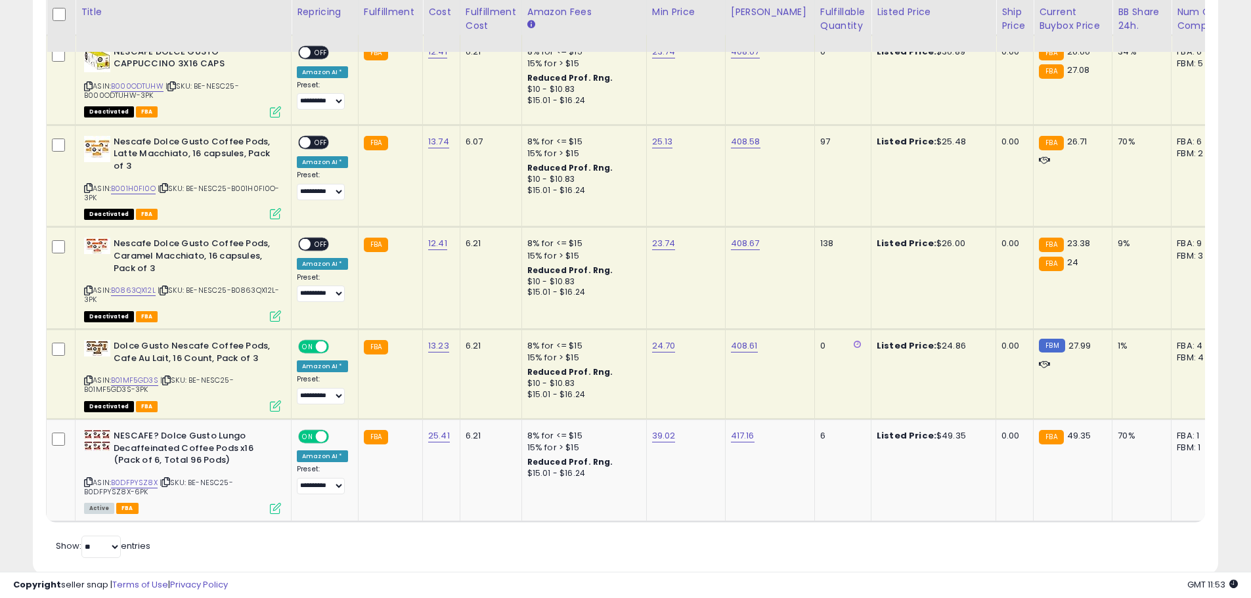
click at [322, 344] on span at bounding box center [321, 347] width 11 height 11
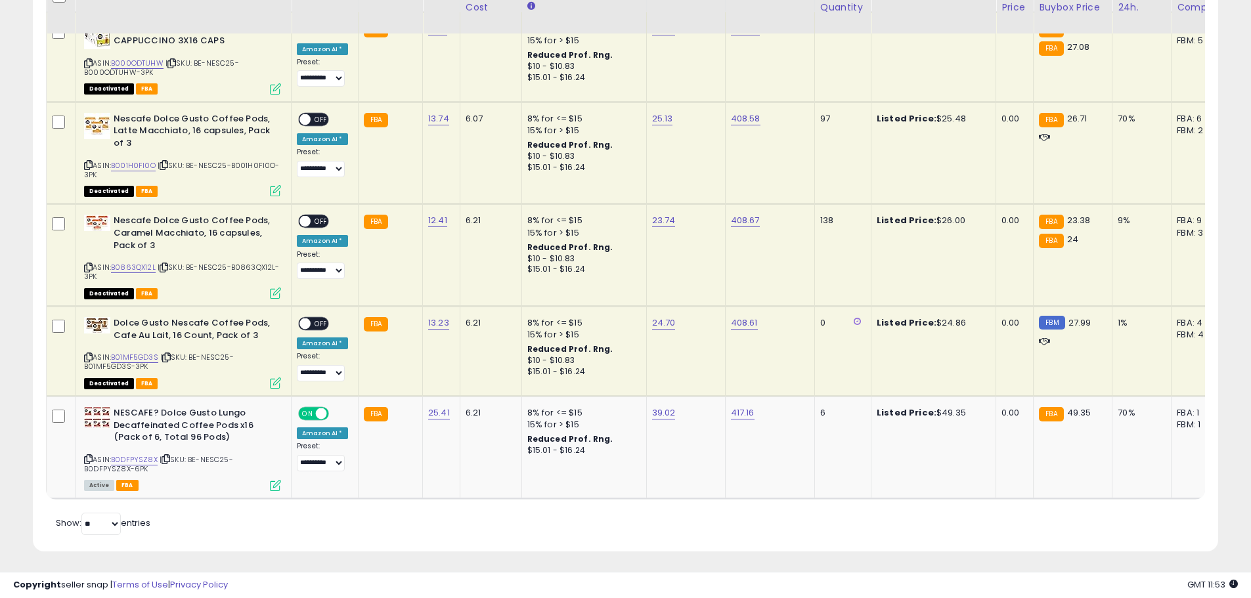
scroll to position [2472, 0]
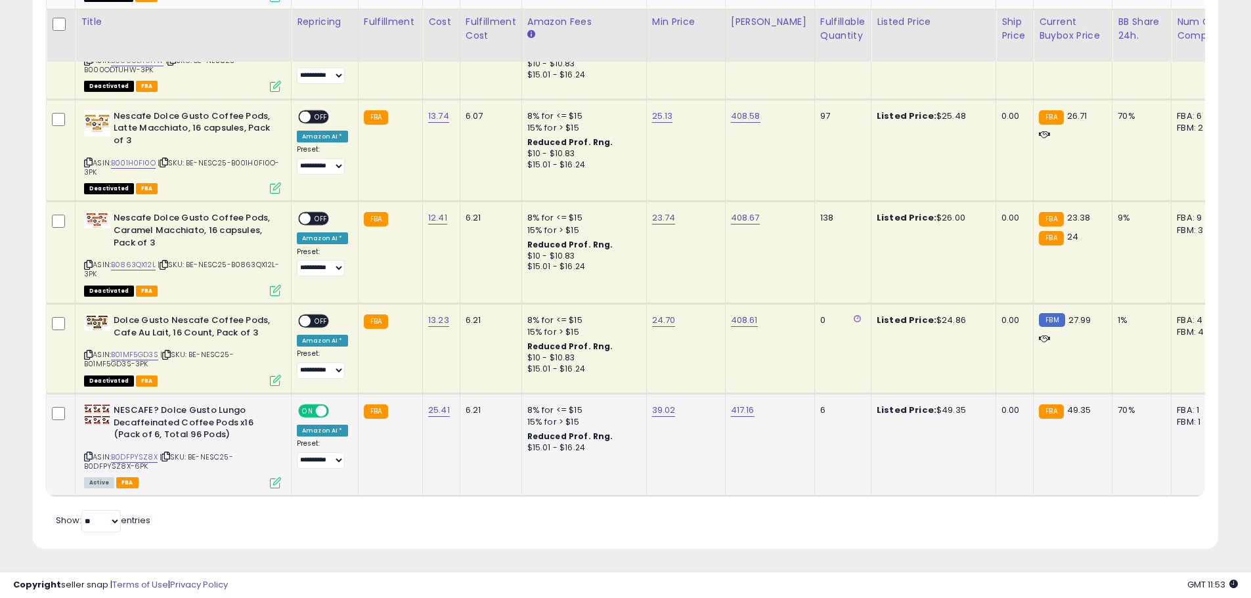
click at [323, 406] on span at bounding box center [321, 411] width 11 height 11
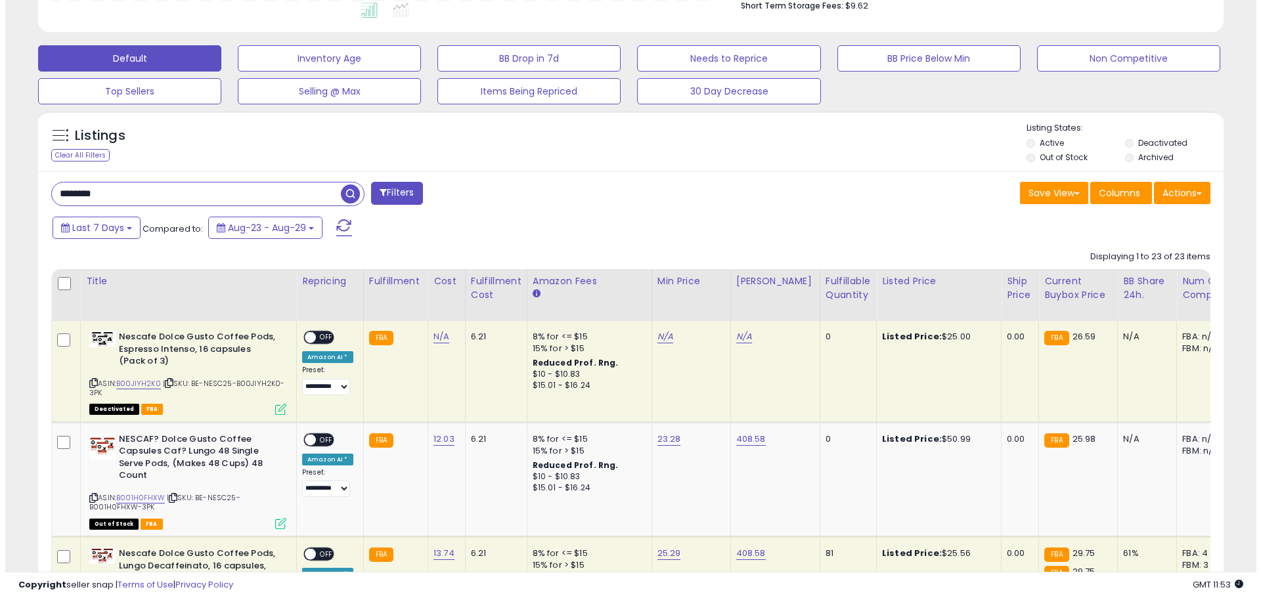
scroll to position [370, 0]
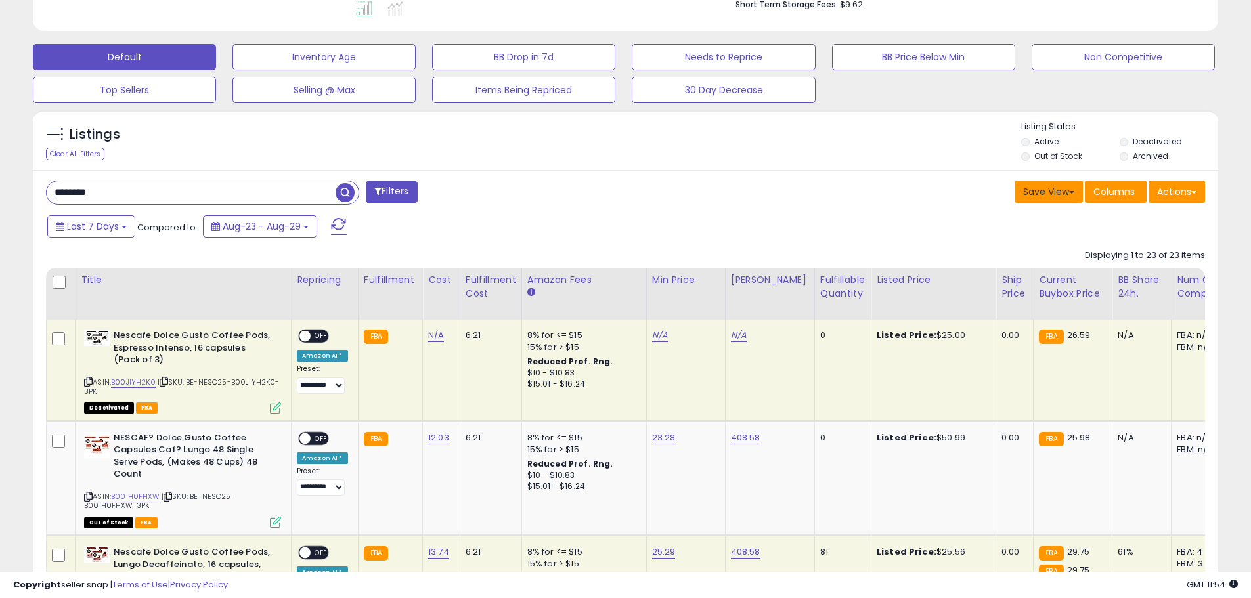
click at [1028, 195] on button "Save View" at bounding box center [1049, 192] width 68 height 22
click at [967, 192] on div "Save View Save As New View Update Current View Columns Actions Import Export Vi…" at bounding box center [921, 194] width 590 height 26
click at [1168, 201] on button "Actions" at bounding box center [1177, 192] width 56 height 22
click at [1102, 199] on button "Columns" at bounding box center [1116, 192] width 62 height 22
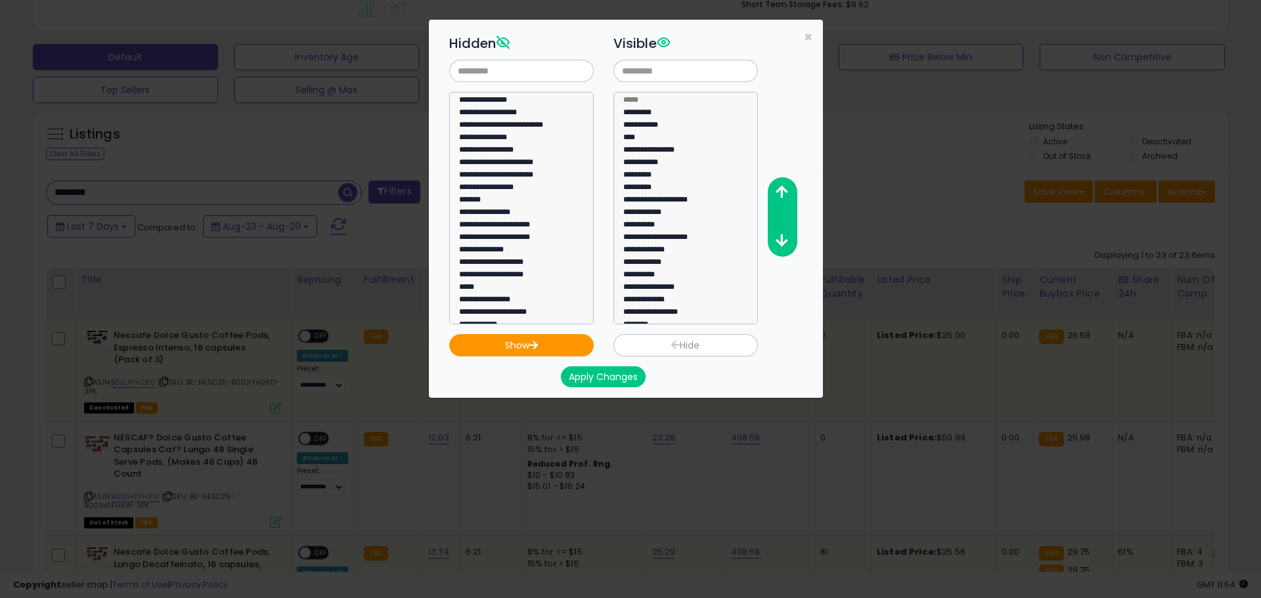
click at [950, 207] on div "**********" at bounding box center [630, 299] width 1261 height 598
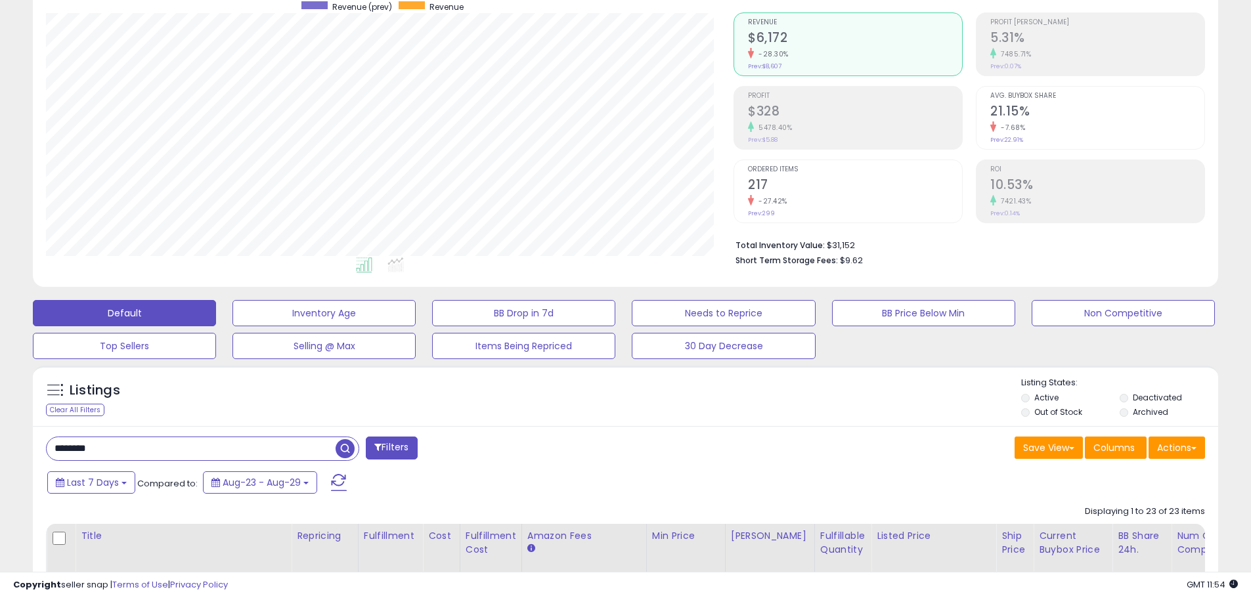
scroll to position [107, 0]
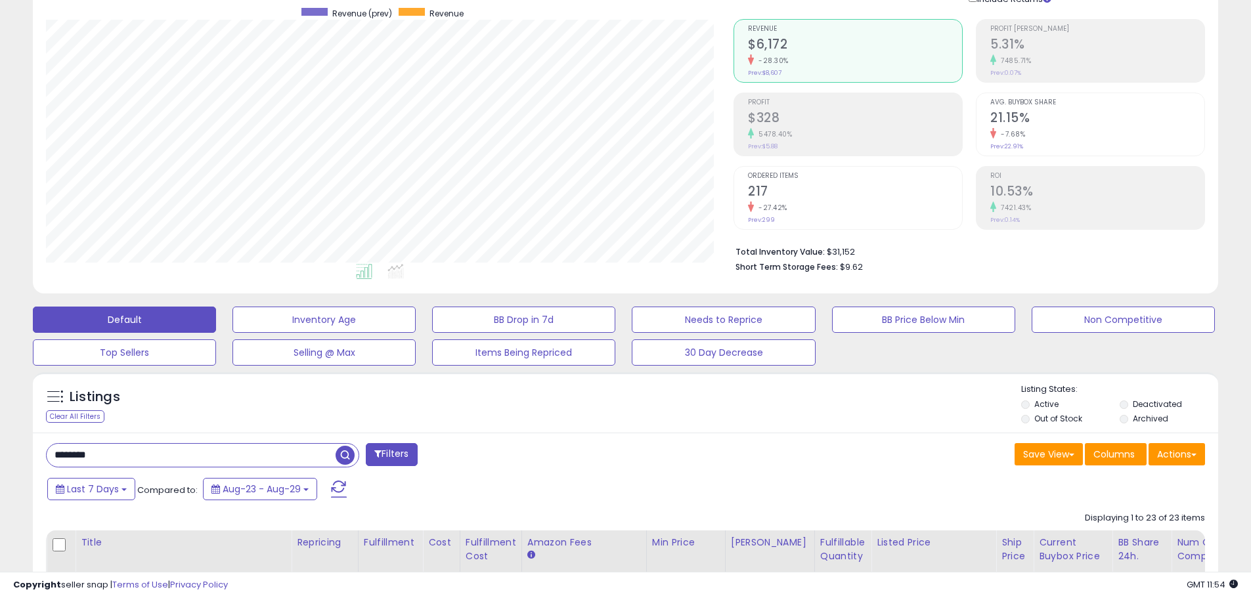
click at [56, 397] on span at bounding box center [55, 397] width 16 height 16
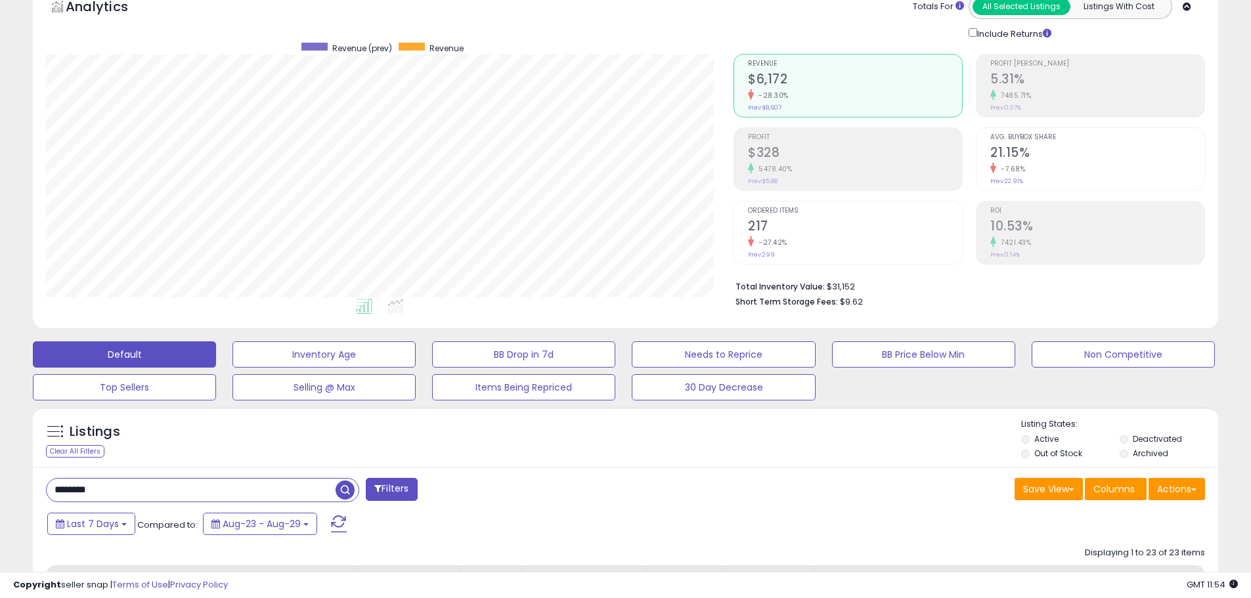
scroll to position [0, 0]
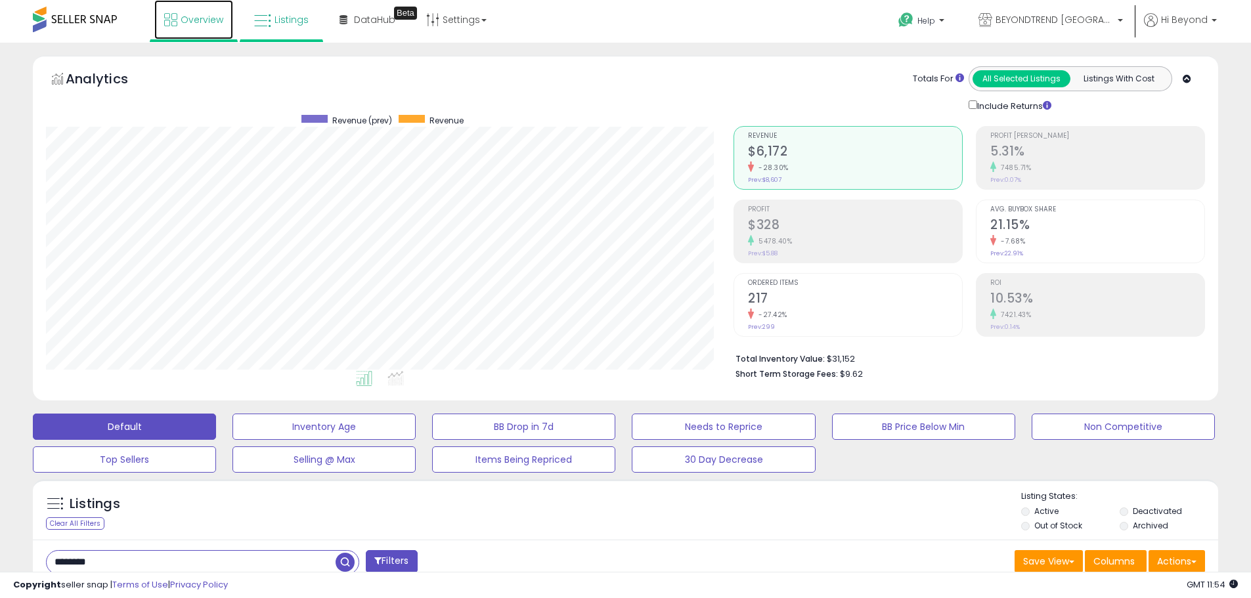
click at [199, 18] on span "Overview" at bounding box center [202, 19] width 43 height 13
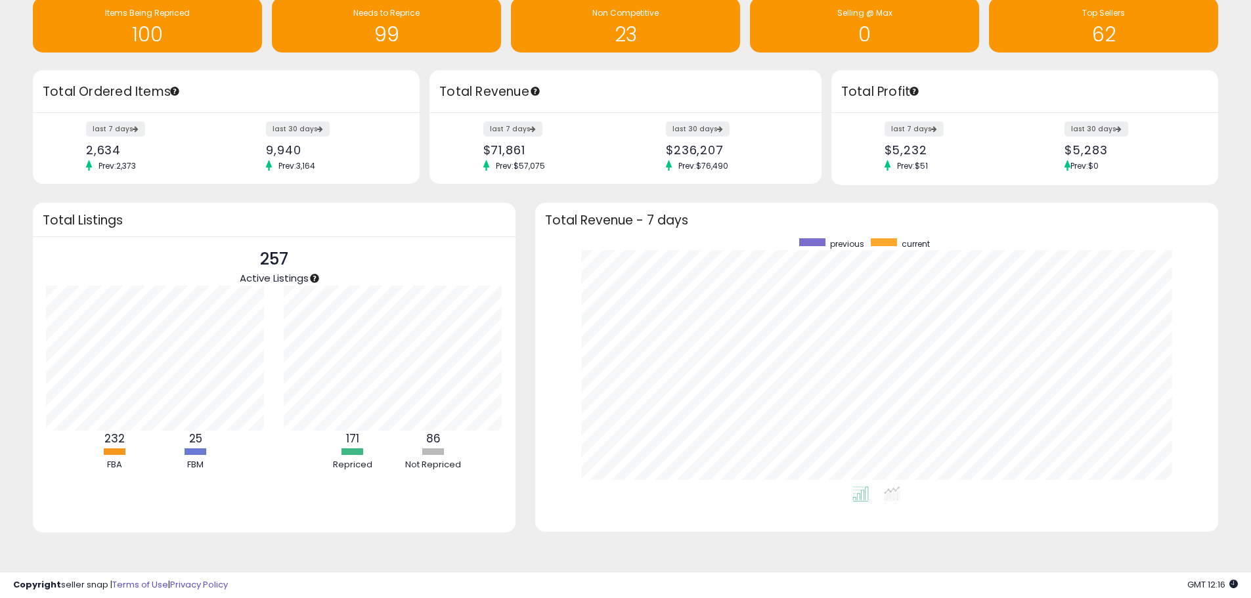
scroll to position [139, 0]
